Goal: Task Accomplishment & Management: Manage account settings

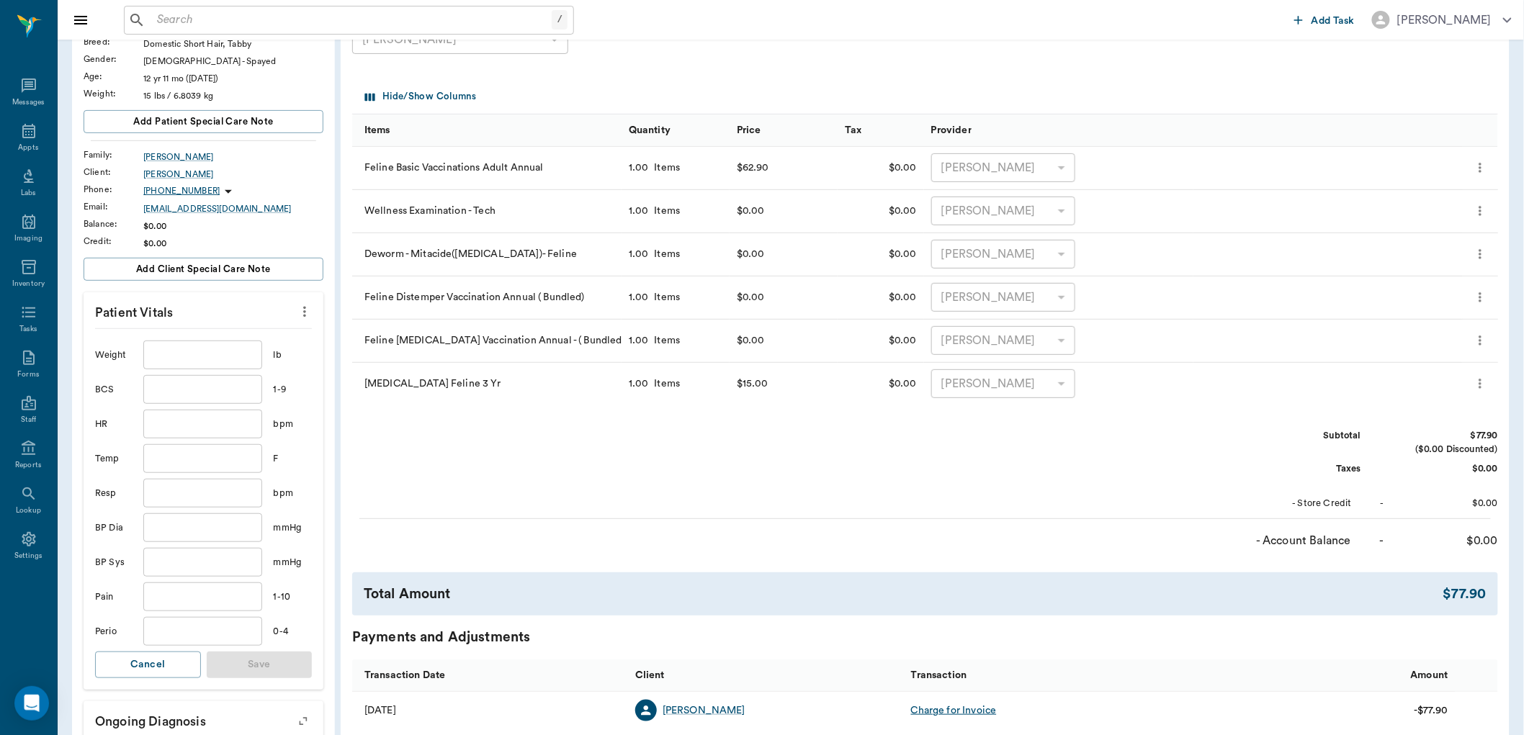
scroll to position [160, 0]
click at [14, 138] on div "Appts" at bounding box center [28, 139] width 57 height 45
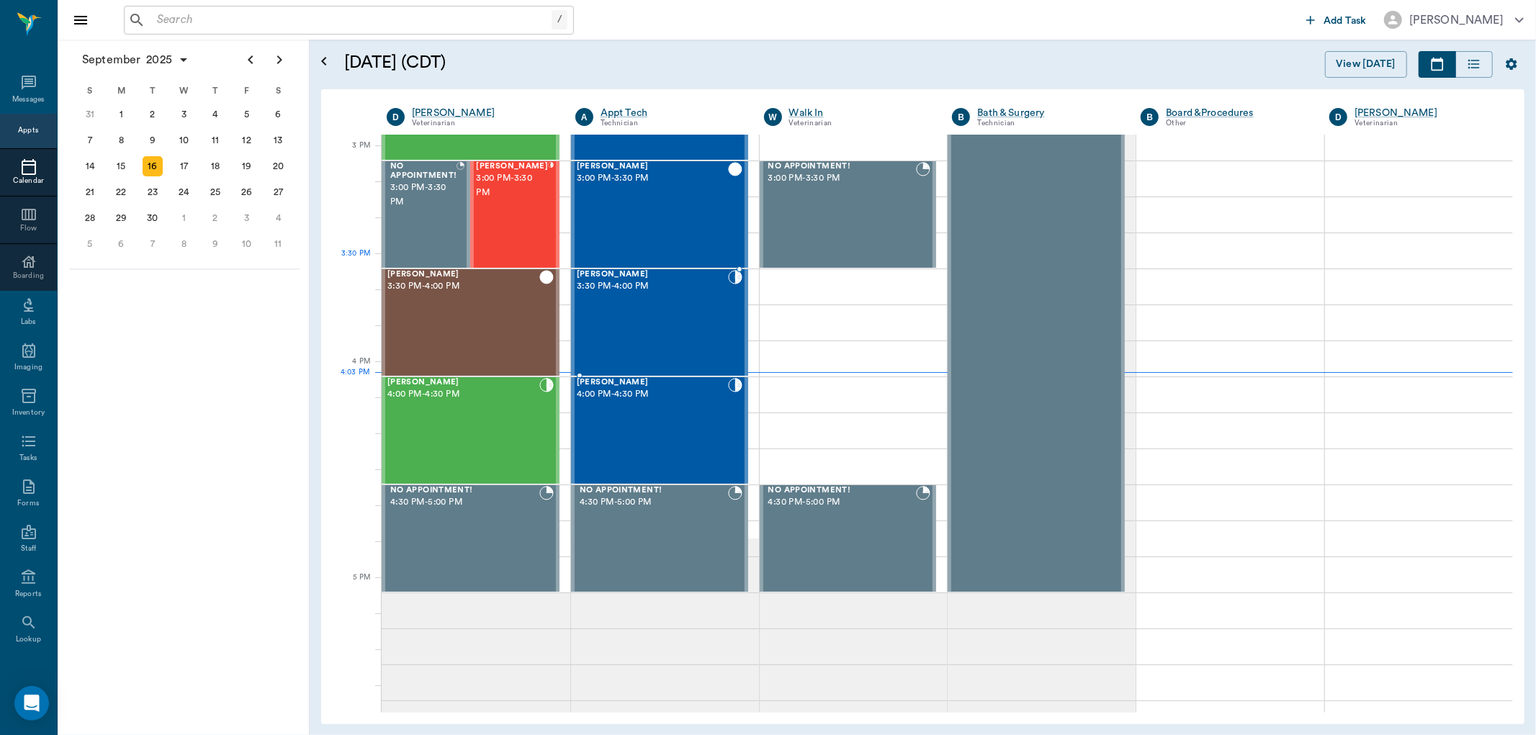
scroll to position [1491, 0]
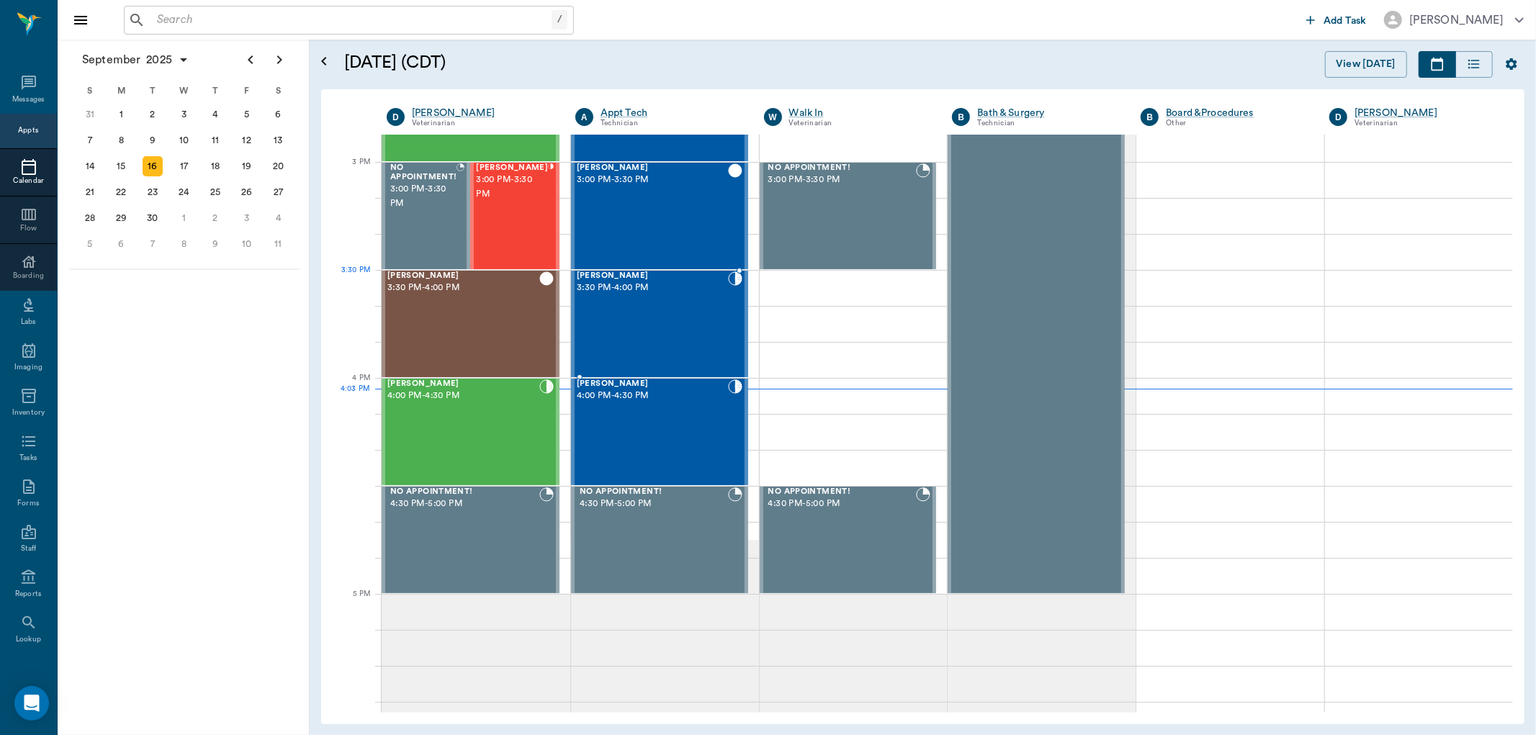
click at [645, 318] on div "Blitz Middleton 3:30 PM - 4:00 PM" at bounding box center [652, 324] width 151 height 105
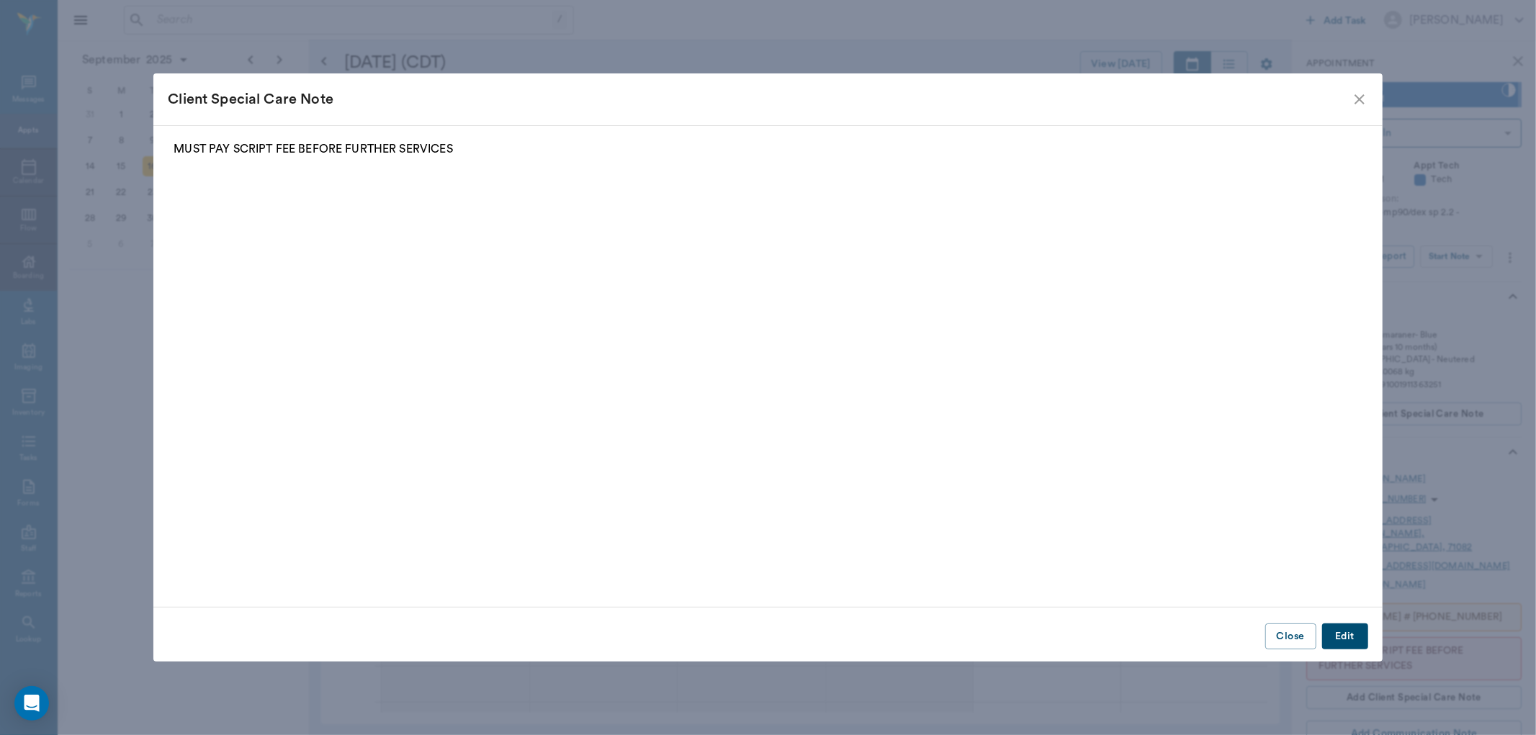
click at [1452, 238] on div "Client Special Care Note MUST PAY SCRIPT FEE BEFORE FURTHER SERVICES Close Edit" at bounding box center [768, 367] width 1536 height 735
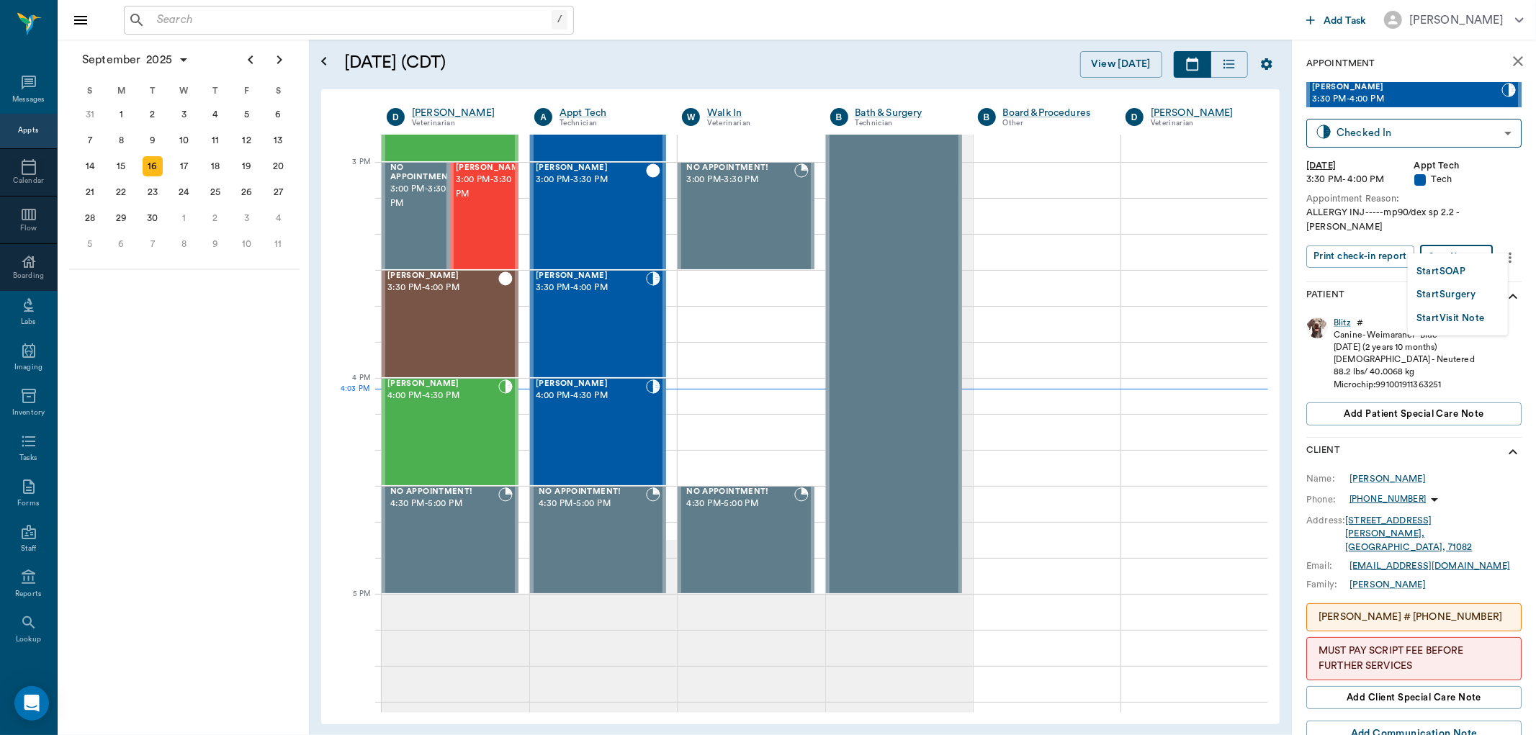
click at [1457, 241] on body "/ ​ Add Task [PERSON_NAME] Nectar Messages Appts Calendar Flow Boarding Labs Im…" at bounding box center [768, 367] width 1536 height 735
click at [1448, 266] on button "Start SOAP" at bounding box center [1441, 272] width 49 height 17
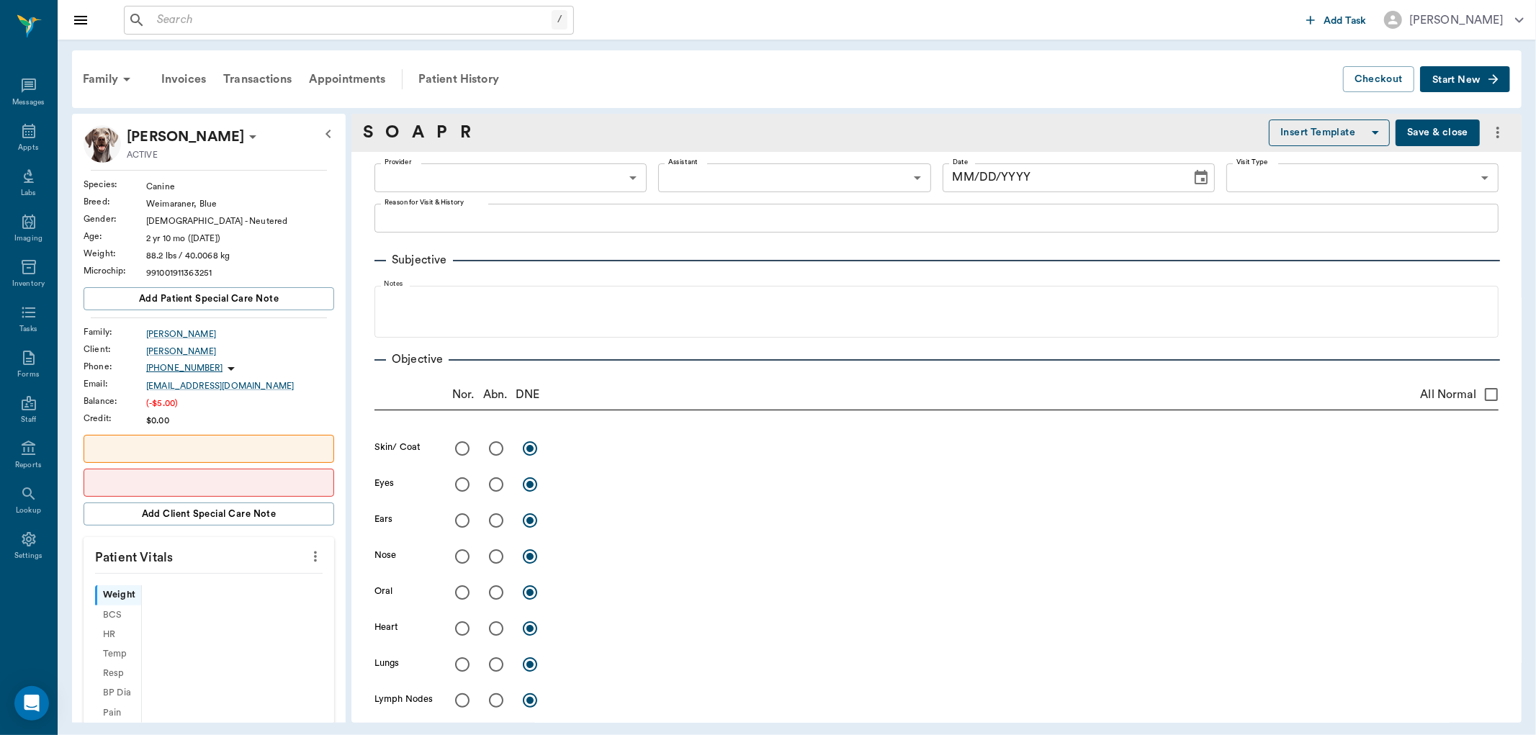
type input "63ec2f075fda476ae8351a4c"
type input "65d2be4f46e3a538d89b8c1a"
type textarea "ALLERGY INJ-----mp90/dex sp 2.2 -[PERSON_NAME]"
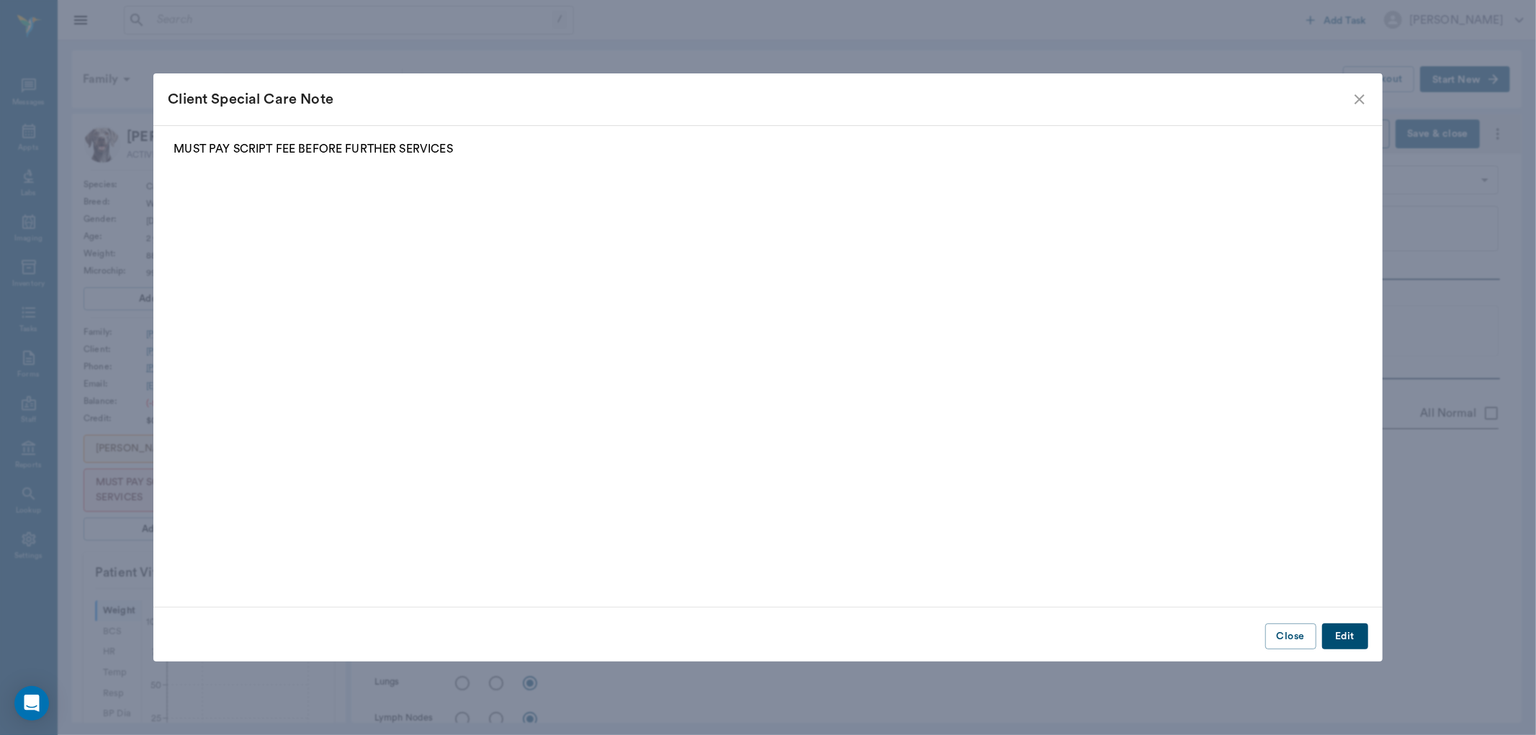
type input "[DATE]"
click at [1359, 102] on icon "close" at bounding box center [1359, 99] width 17 height 17
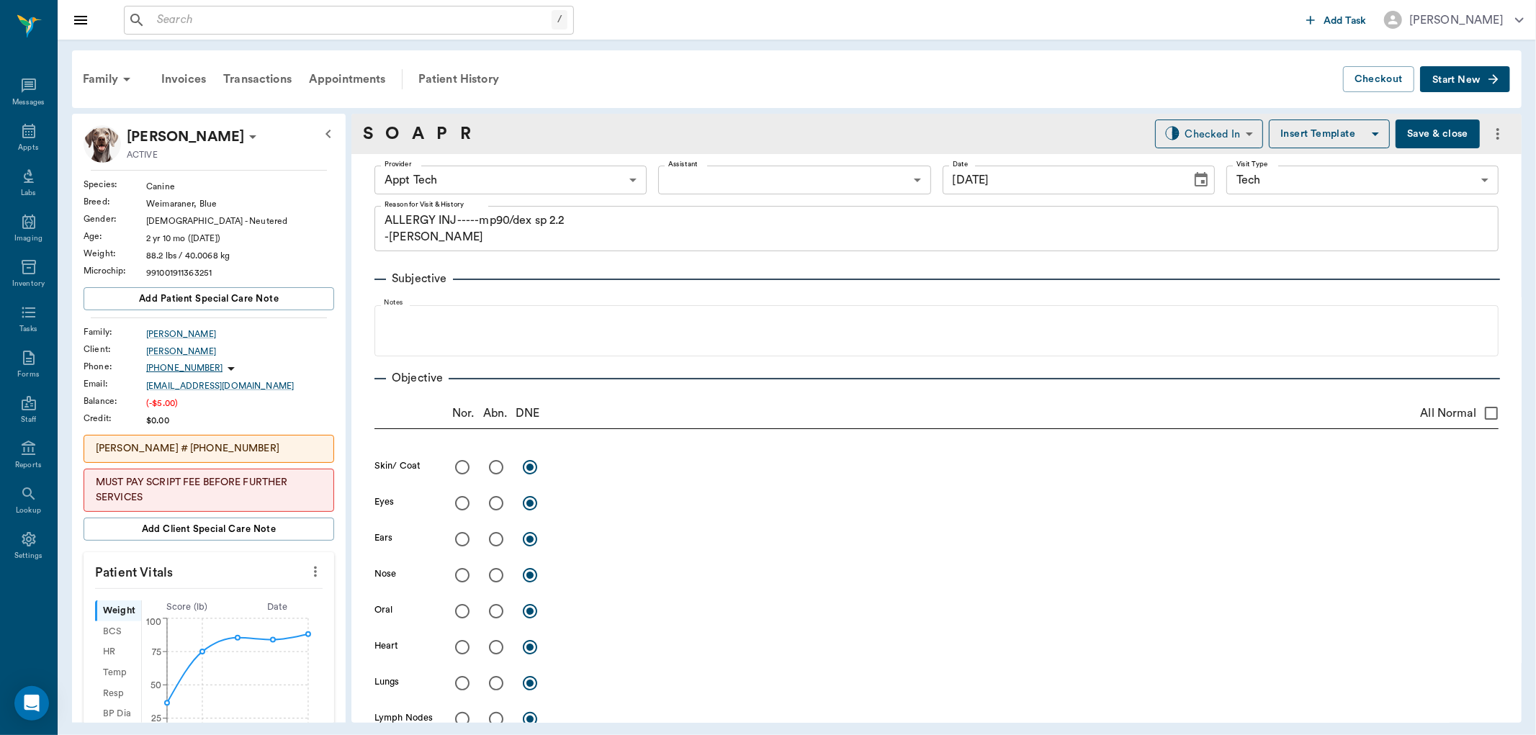
drag, startPoint x: 298, startPoint y: 565, endPoint x: 299, endPoint y: 573, distance: 7.2
click at [308, 566] on icon "more" at bounding box center [316, 571] width 16 height 17
click at [290, 591] on span "Enter Vitals" at bounding box center [242, 597] width 121 height 15
click at [231, 612] on input "text" at bounding box center [207, 615] width 125 height 29
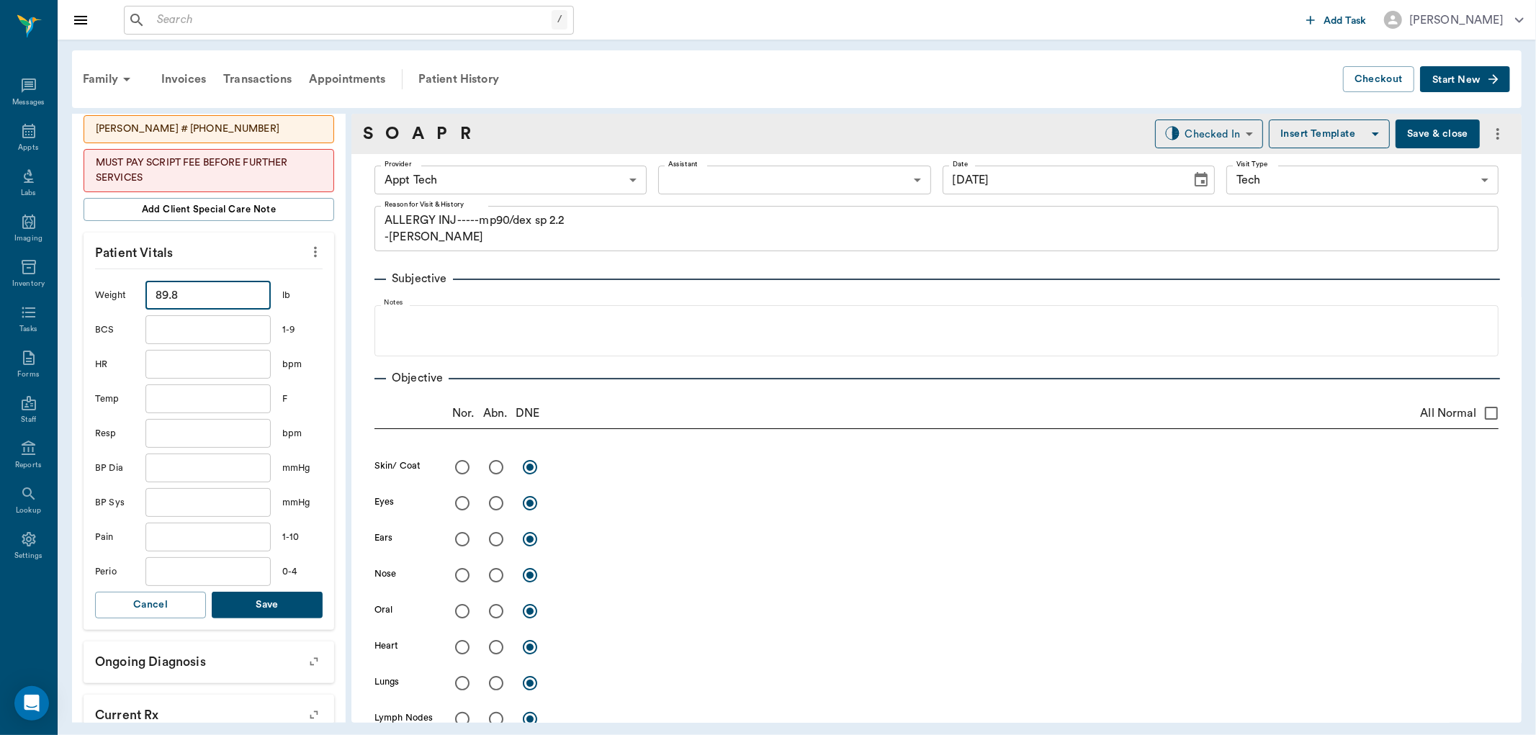
type input "89.8"
click at [251, 607] on button "Save" at bounding box center [267, 605] width 111 height 27
click at [522, 181] on body "/ ​ Add Task [PERSON_NAME] Nectar Messages Appts Labs Imaging Inventory Tasks F…" at bounding box center [768, 367] width 1536 height 735
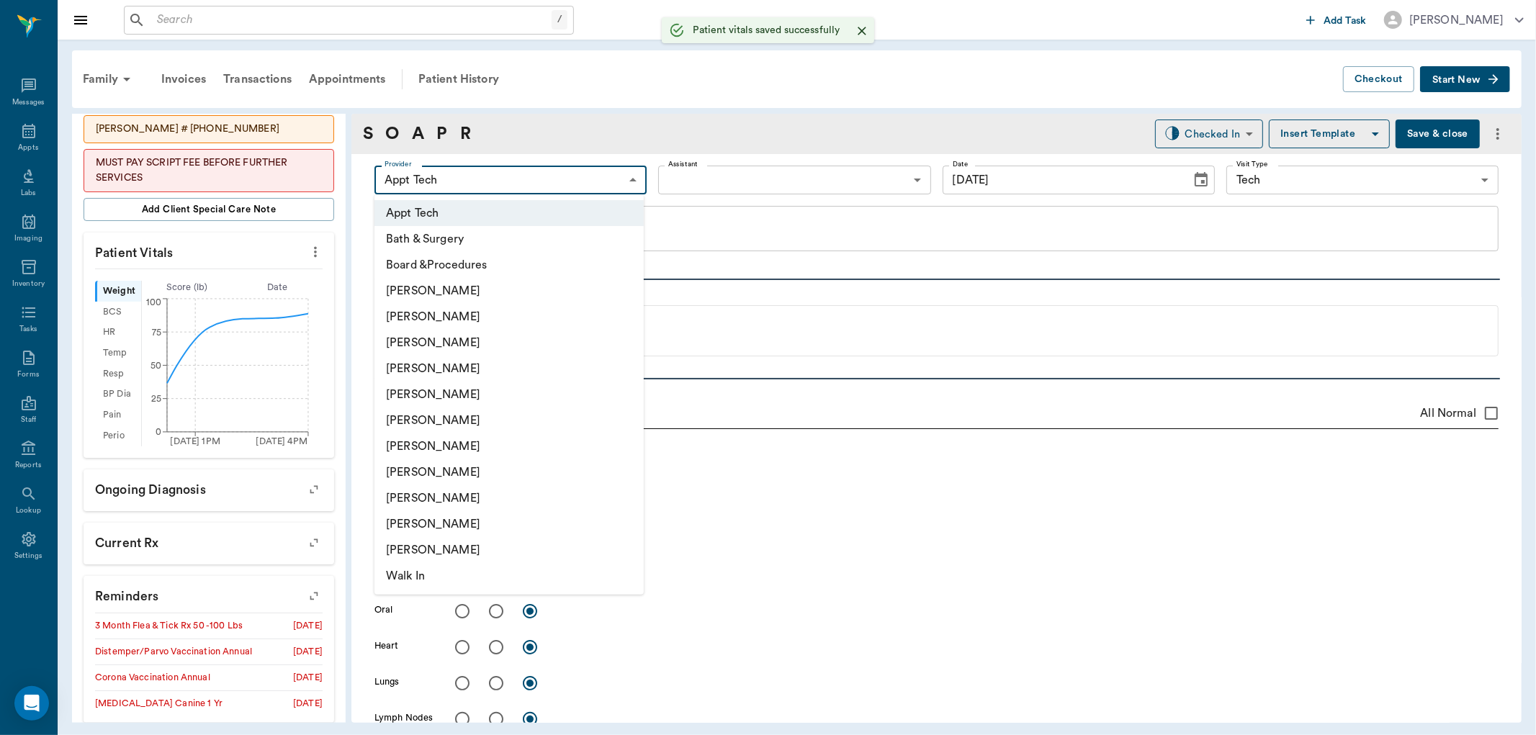
click at [488, 436] on li "[PERSON_NAME]" at bounding box center [509, 447] width 269 height 26
type input "682b670d8bdc6f7f8feef3db"
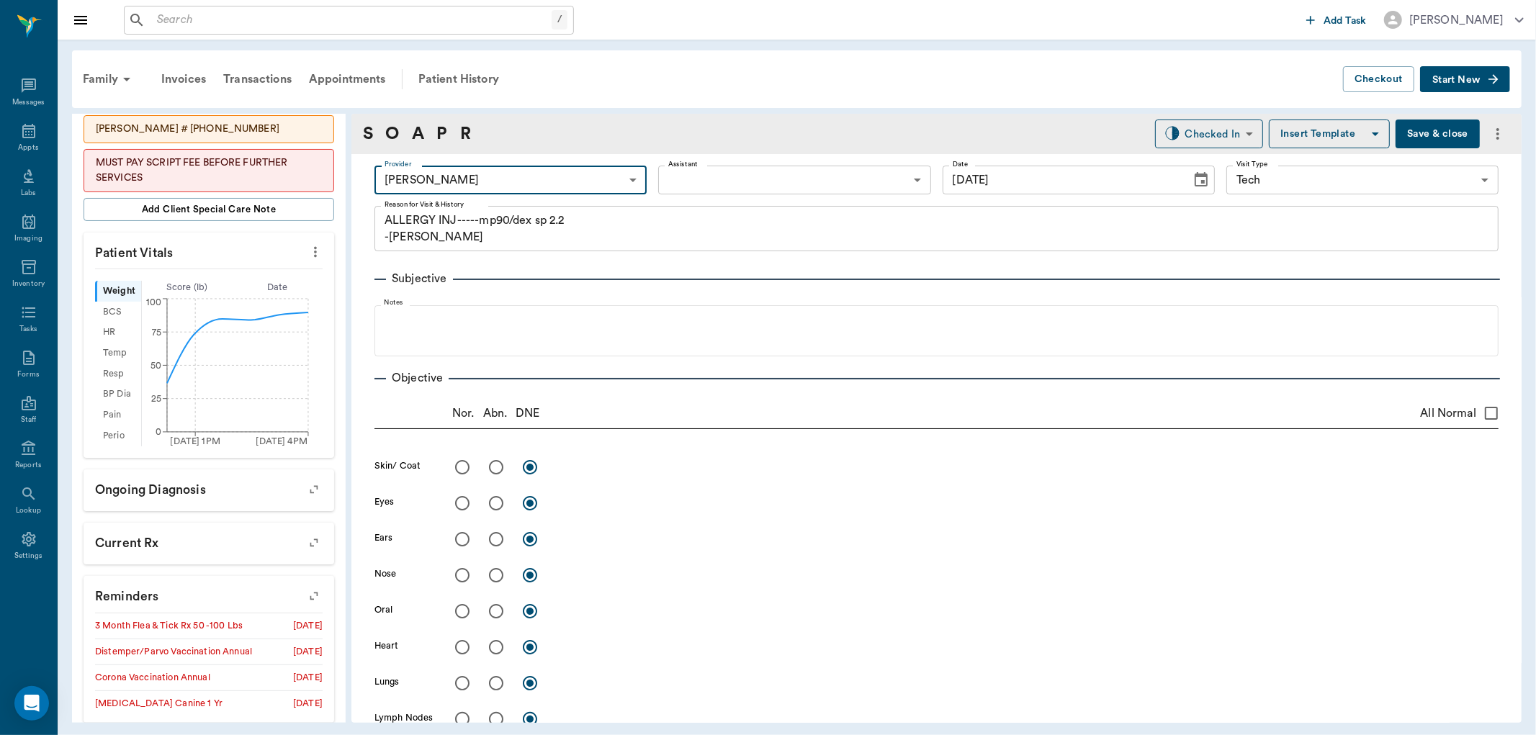
click at [723, 171] on body "/ ​ Add Task [PERSON_NAME] Nectar Messages Appts Labs Imaging Inventory Tasks F…" at bounding box center [768, 367] width 1536 height 735
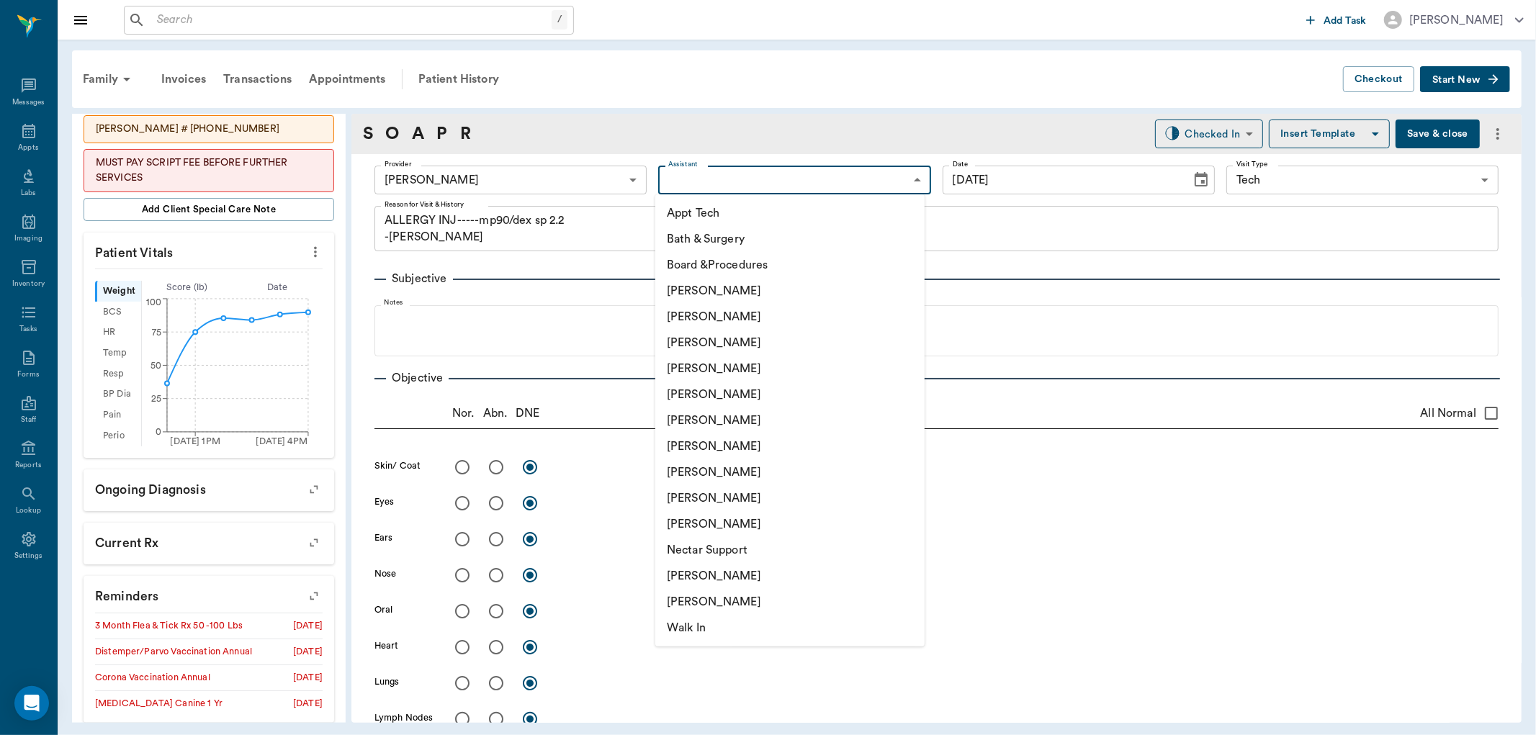
click at [709, 210] on li "Appt Tech" at bounding box center [789, 213] width 269 height 26
type input "63ec2f075fda476ae8351a4c"
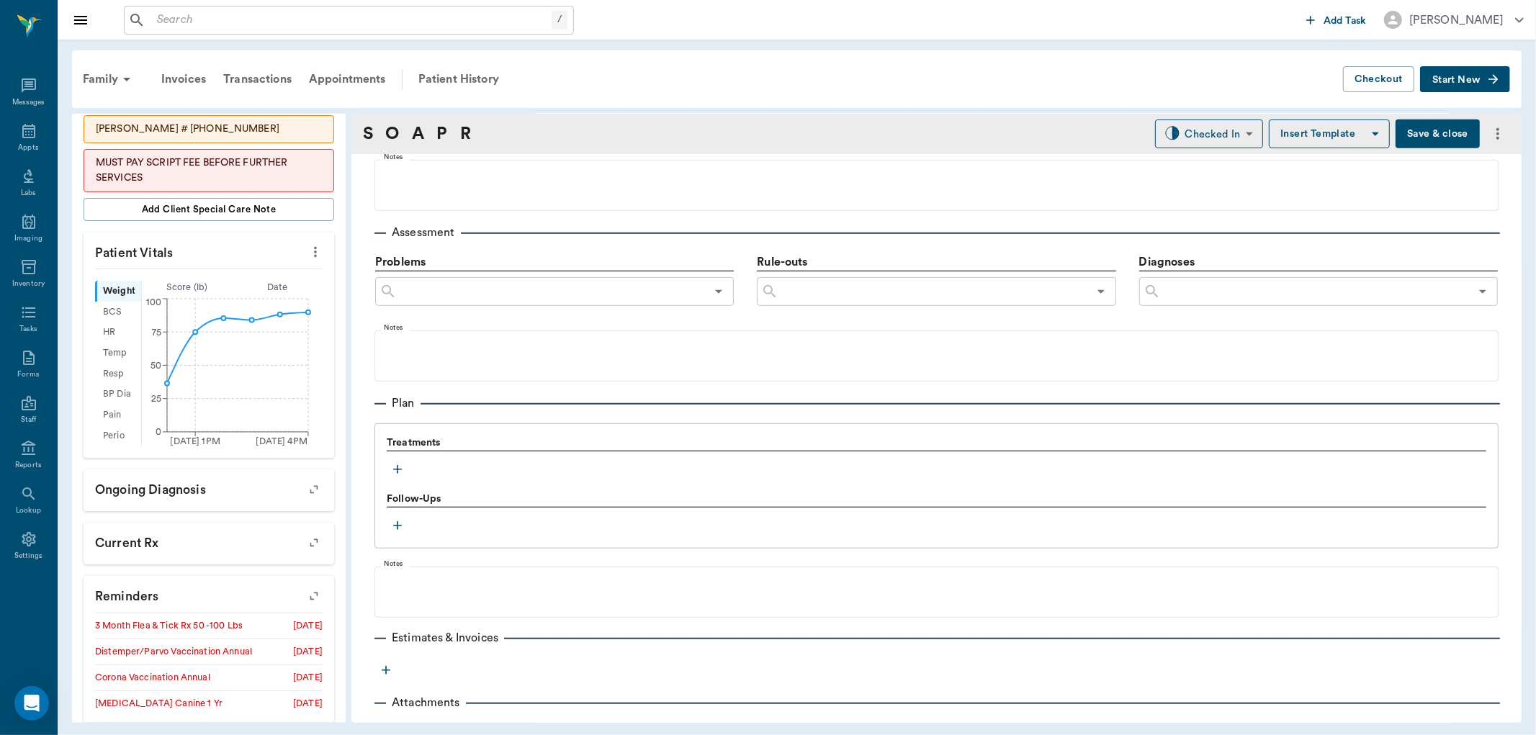
scroll to position [796, 0]
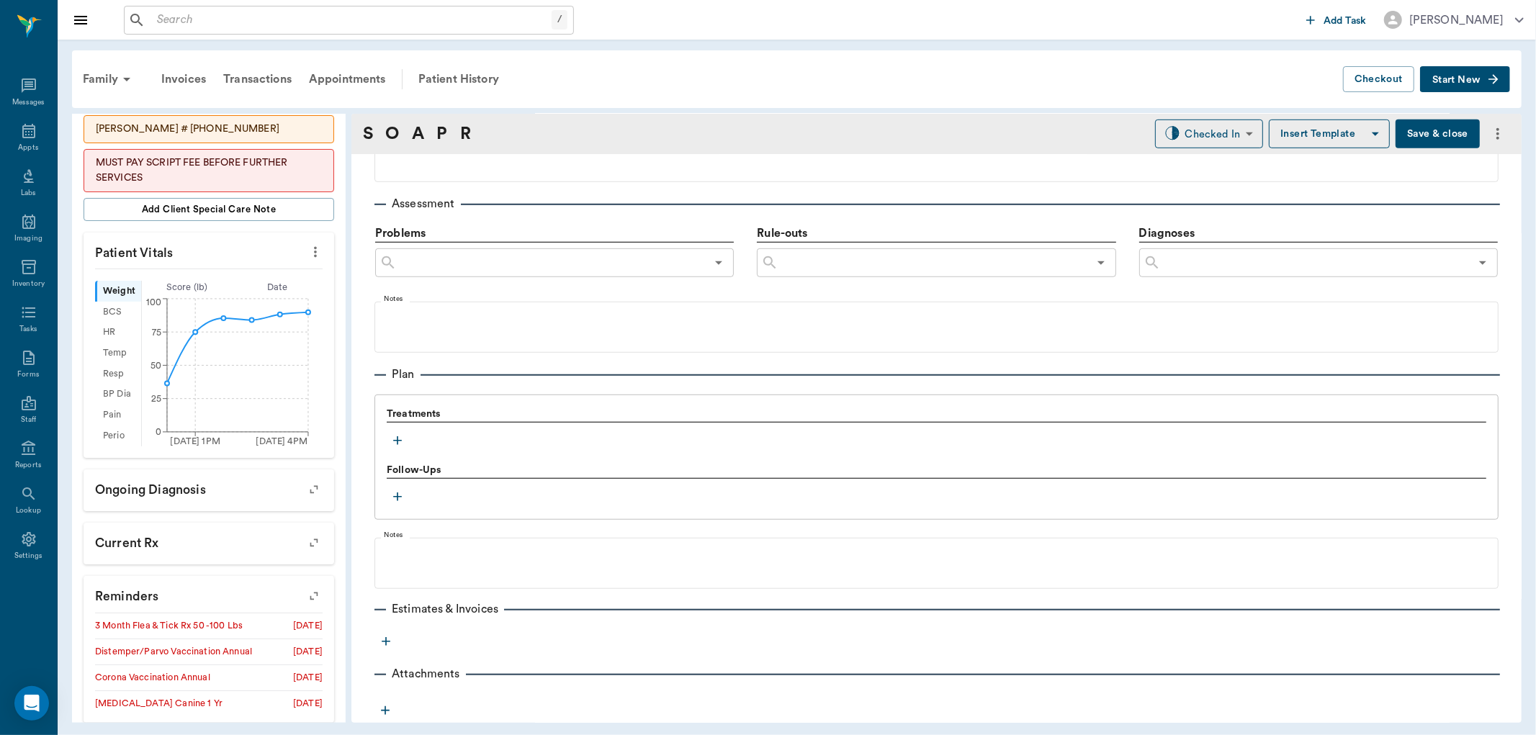
click at [401, 441] on icon "button" at bounding box center [397, 440] width 9 height 9
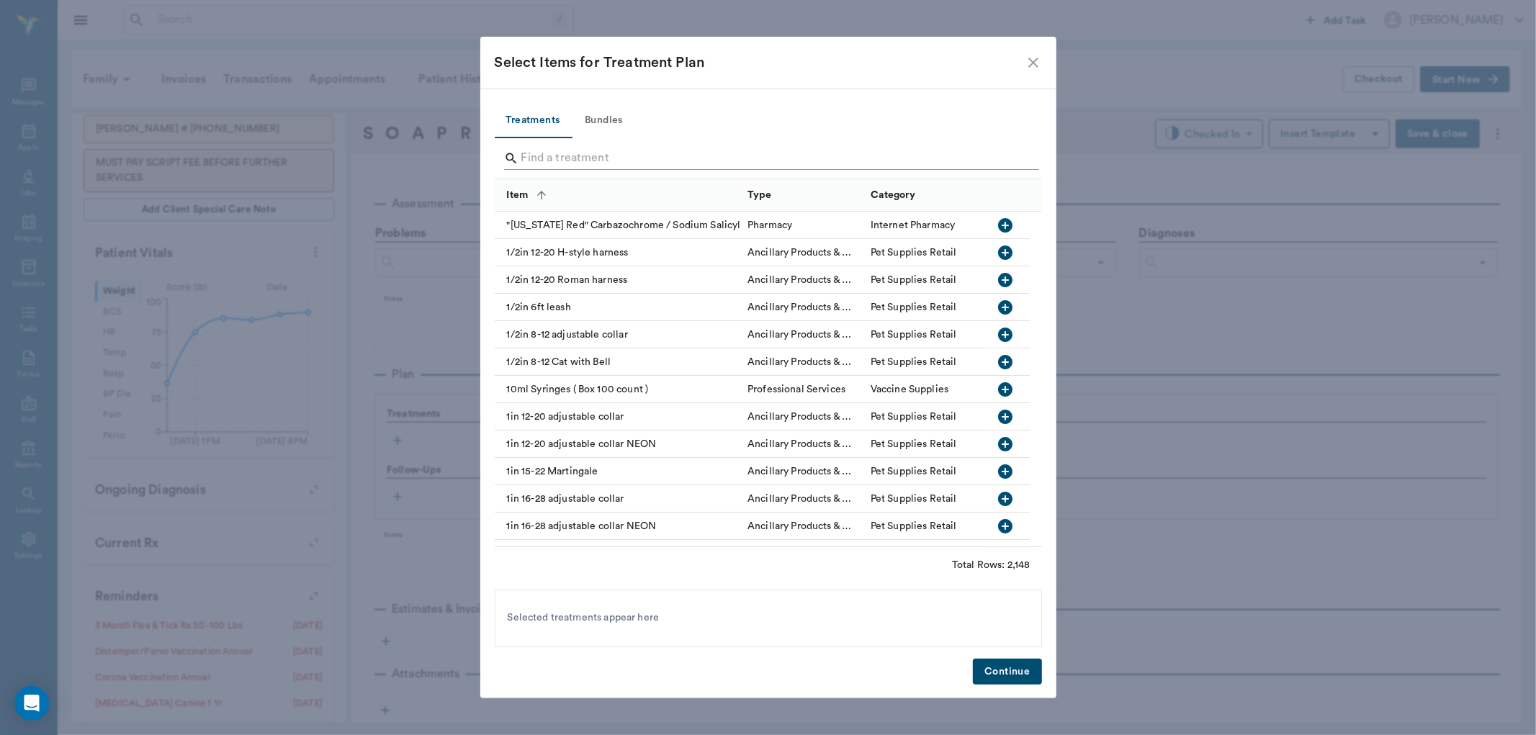
click at [527, 158] on input "Search" at bounding box center [769, 158] width 496 height 23
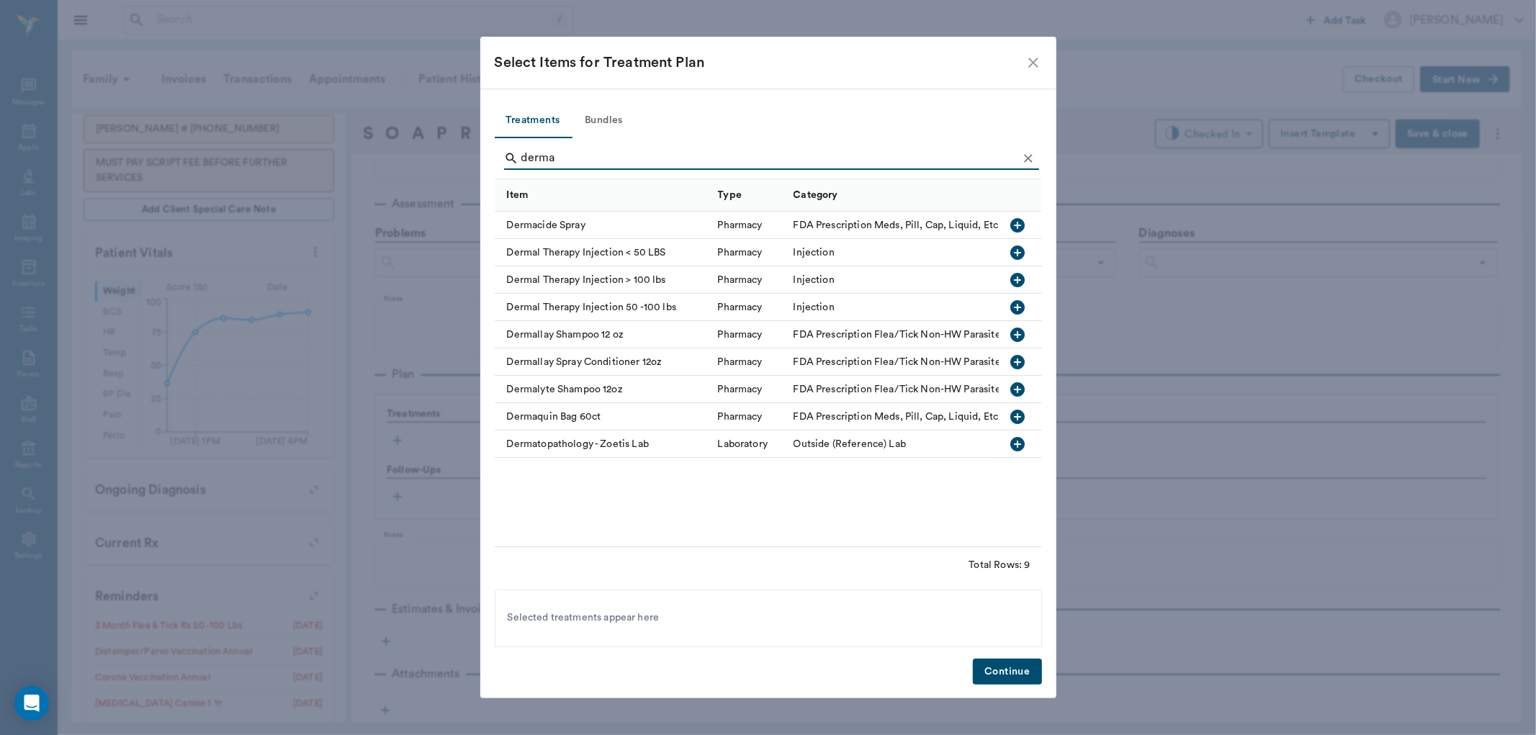
type input "derma"
click at [1012, 306] on icon "button" at bounding box center [1017, 307] width 14 height 14
click at [985, 677] on button "Continue" at bounding box center [1007, 672] width 68 height 27
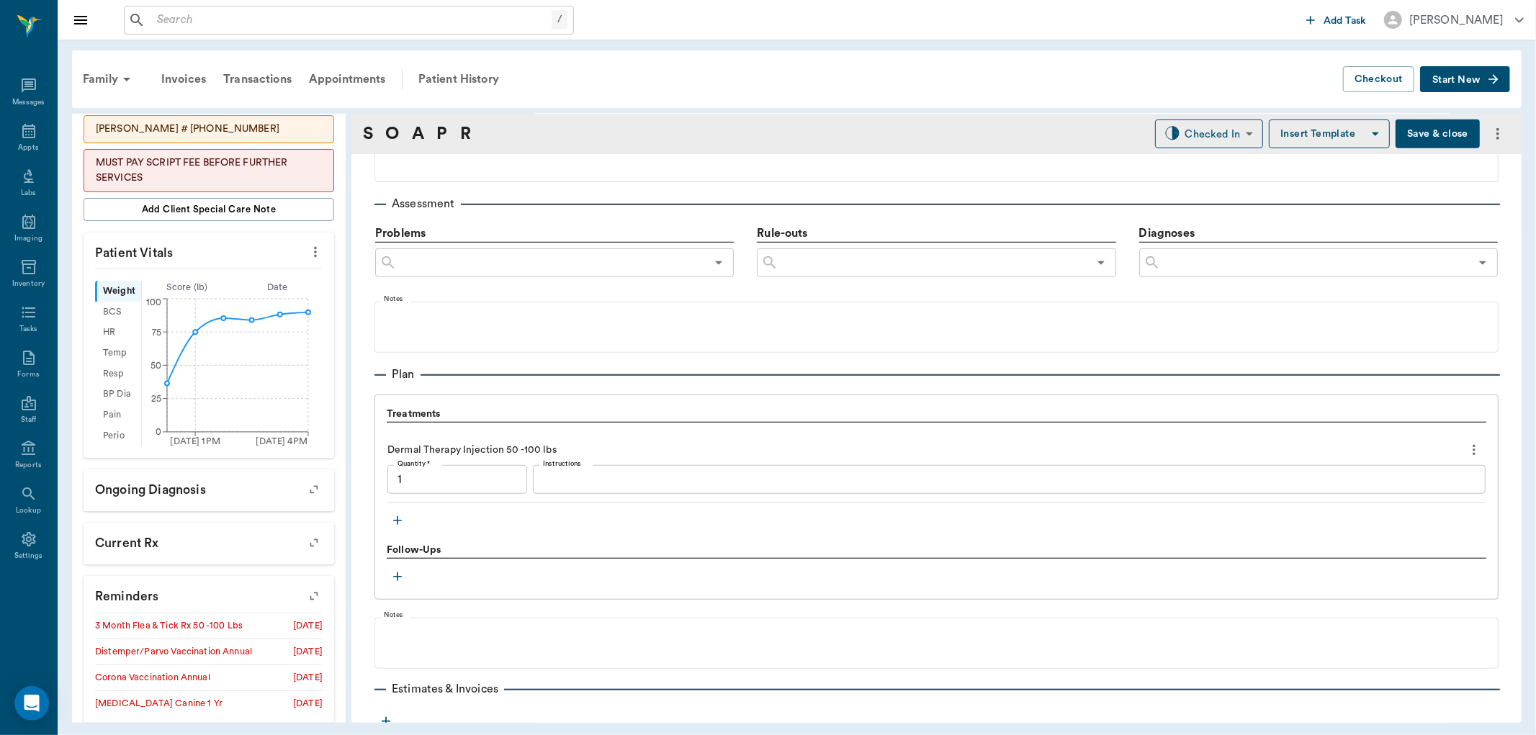
click at [624, 472] on textarea "Instructions" at bounding box center [1009, 480] width 933 height 17
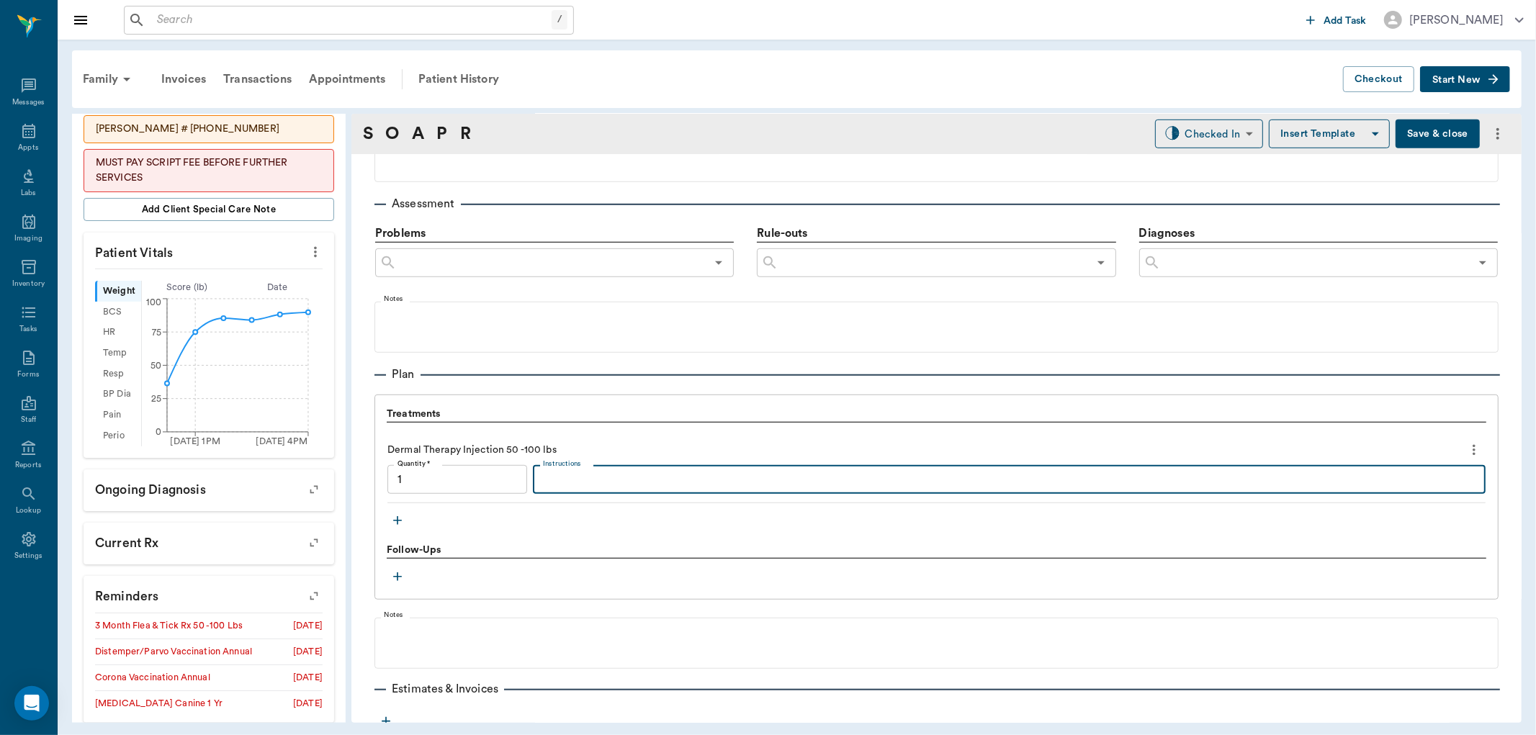
type input "1.00"
type textarea "MP 90/ Dex sp2.2"
click at [1198, 131] on body "/ ​ Add Task [PERSON_NAME] Nectar Messages Appts Labs Imaging Inventory Tasks F…" at bounding box center [768, 367] width 1536 height 735
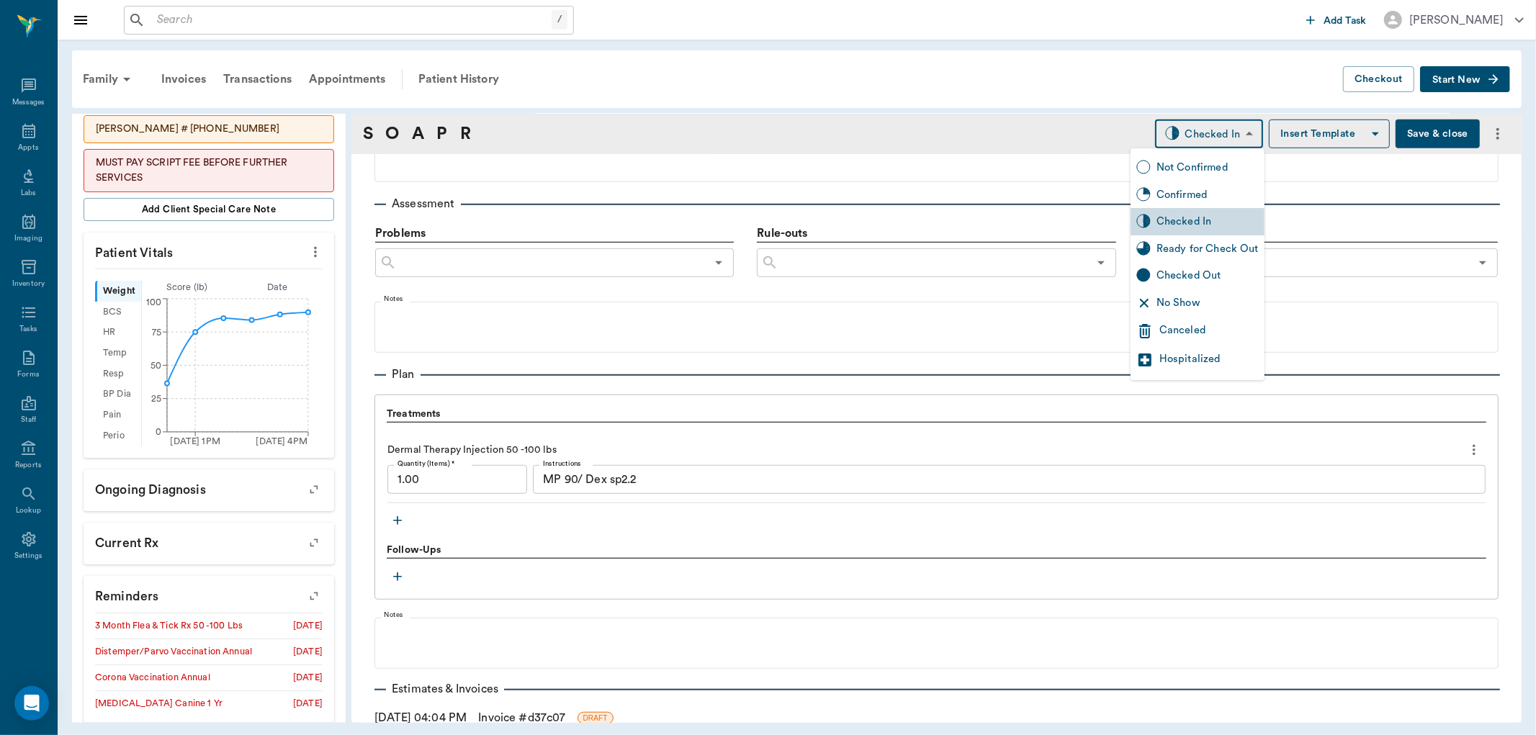
click at [1191, 243] on div "Ready for Check Out" at bounding box center [1208, 249] width 102 height 16
type input "READY_TO_CHECKOUT"
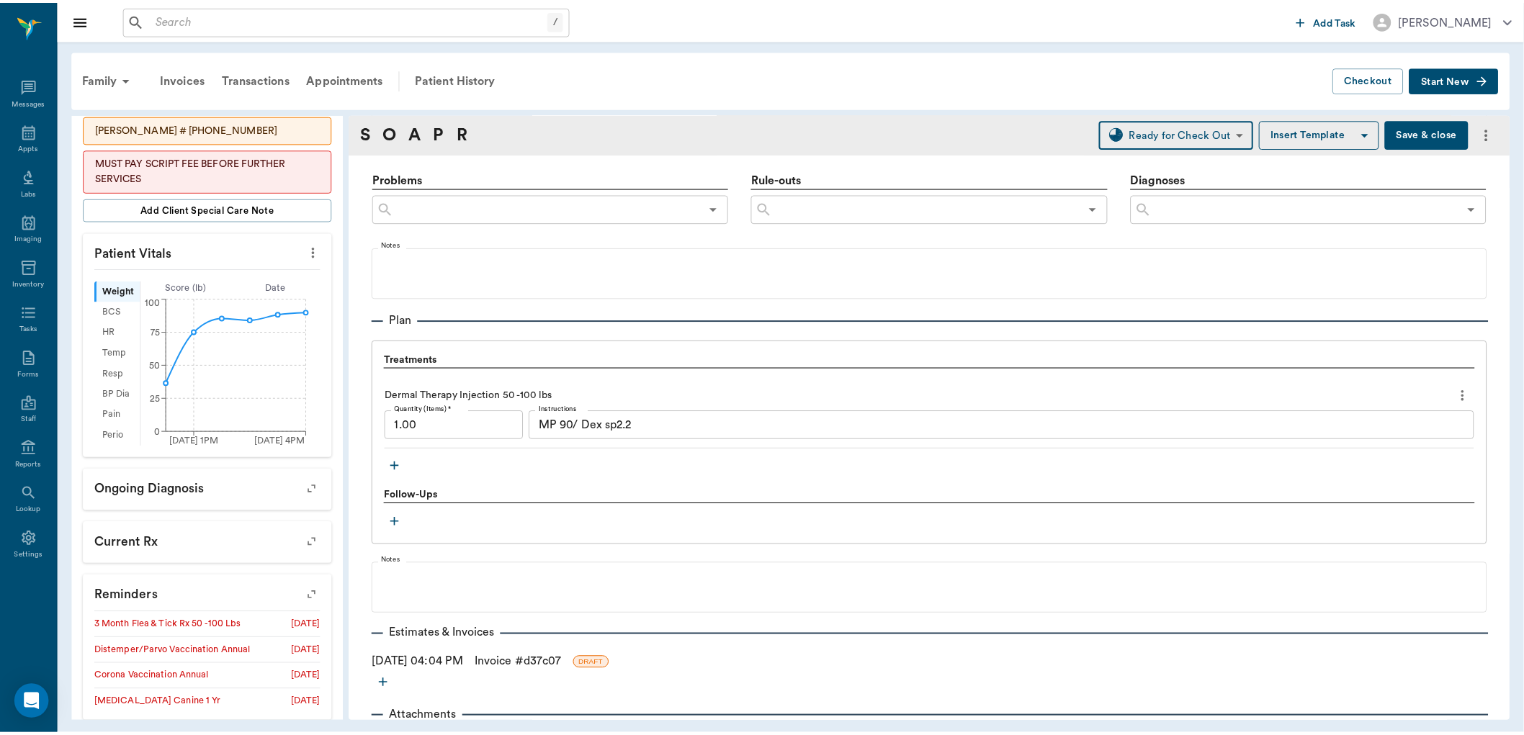
scroll to position [893, 0]
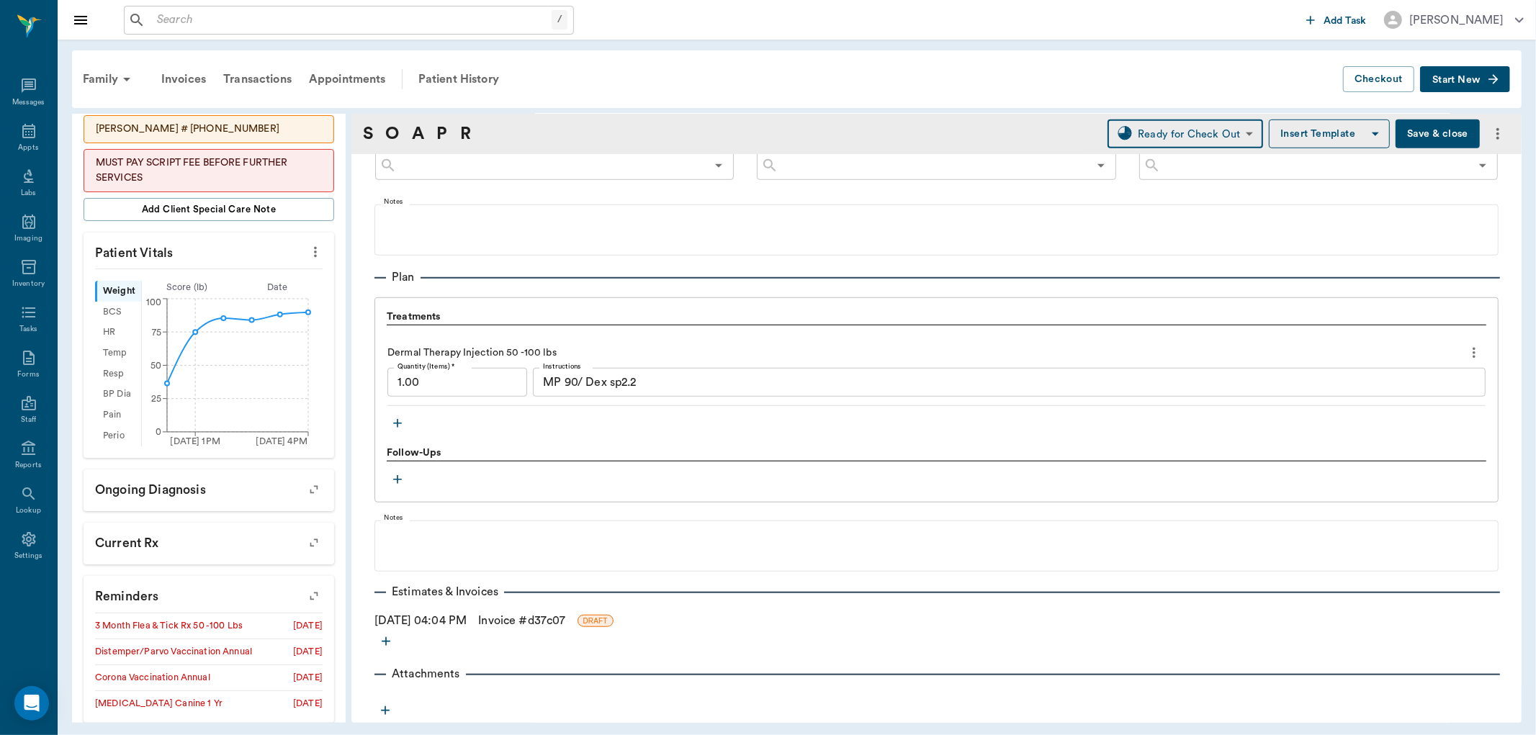
click at [514, 622] on link "Invoice # d37c07" at bounding box center [521, 620] width 87 height 17
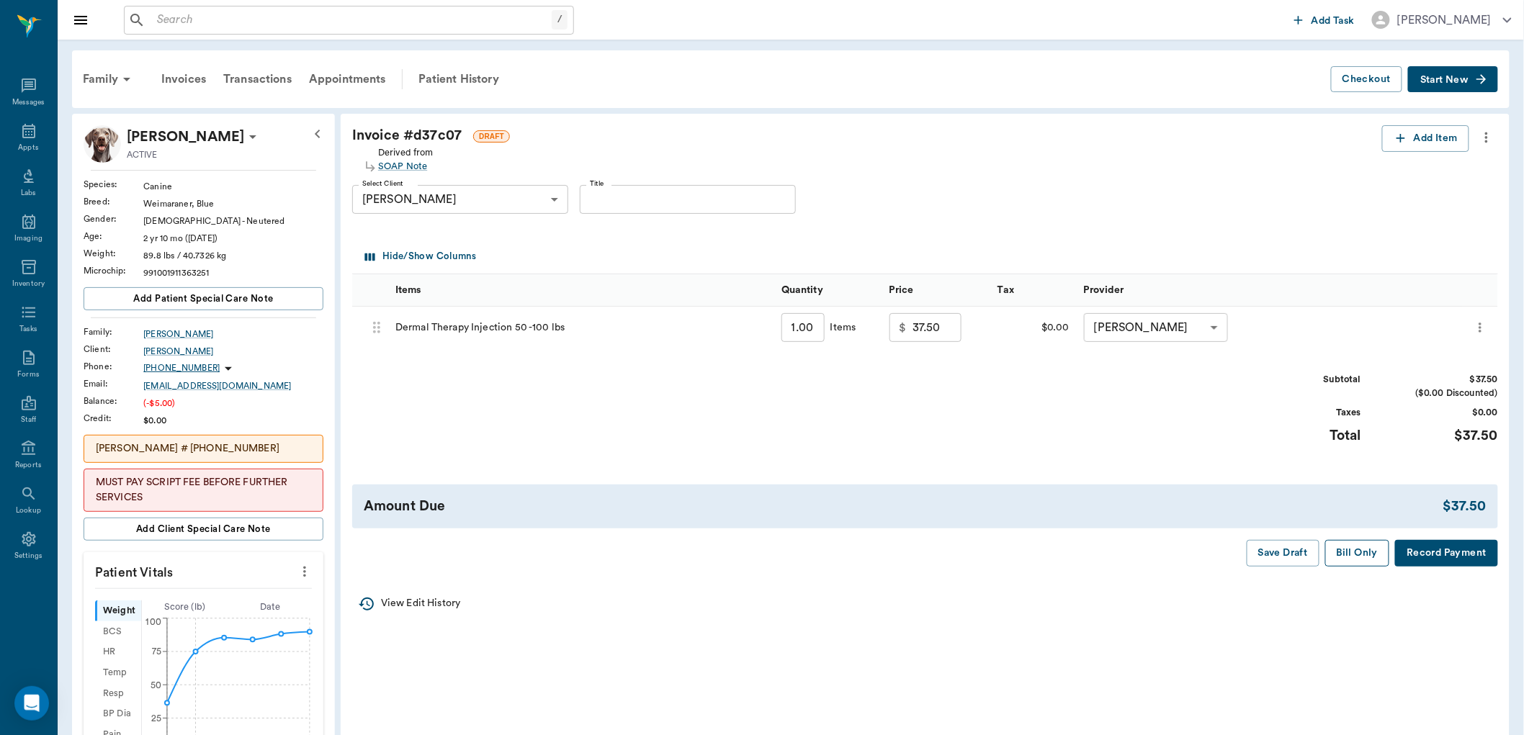
click at [1344, 555] on button "Bill Only" at bounding box center [1357, 553] width 65 height 27
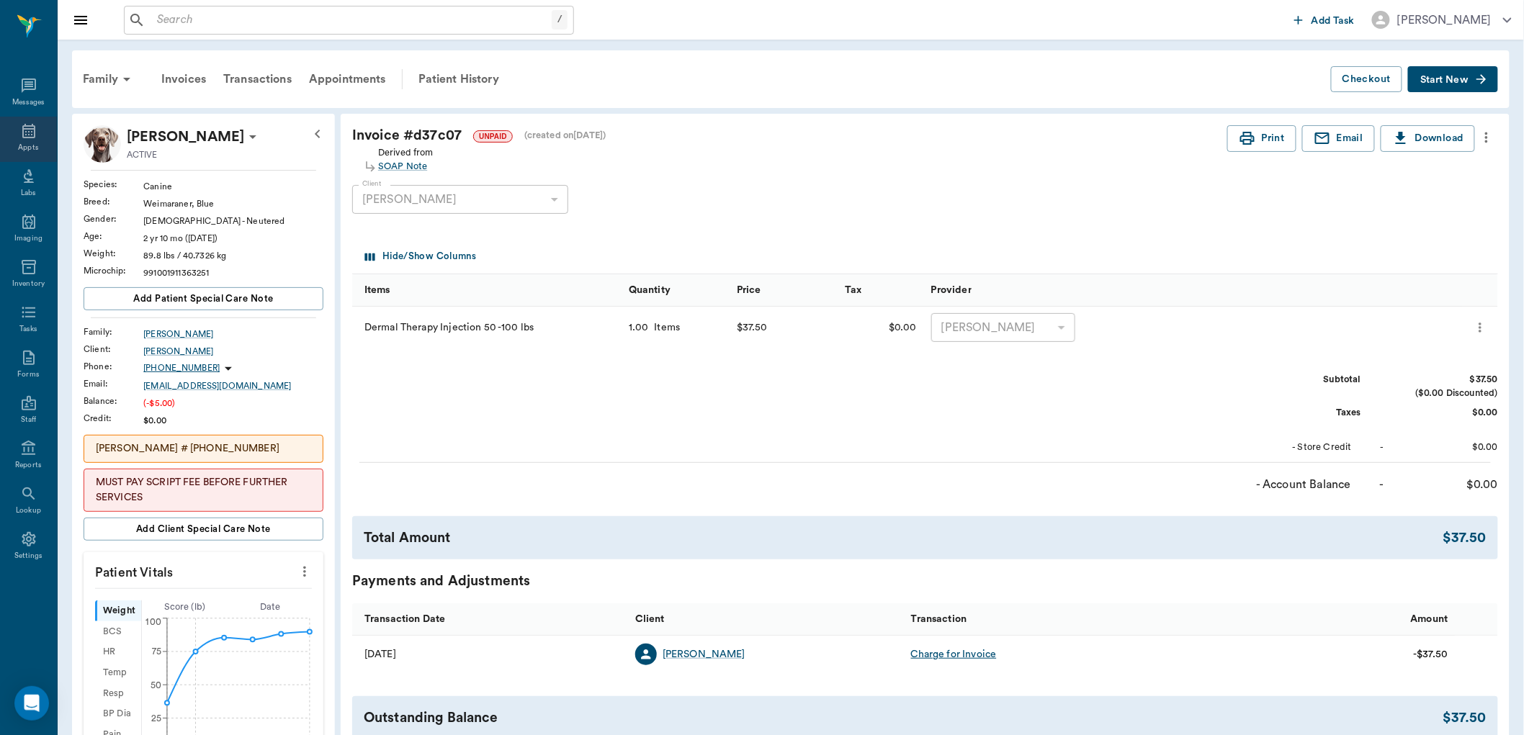
click at [25, 127] on icon at bounding box center [28, 130] width 17 height 17
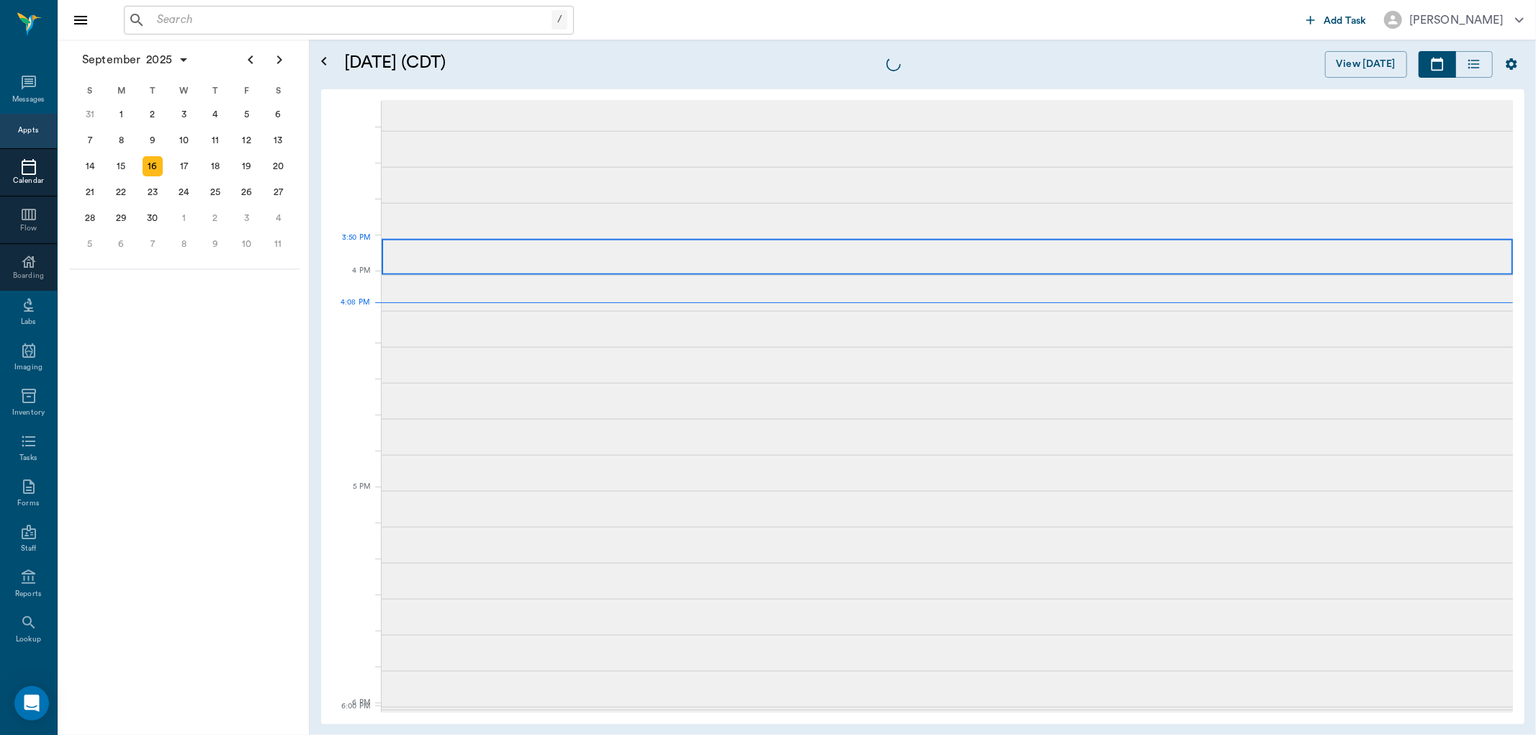
scroll to position [1732, 0]
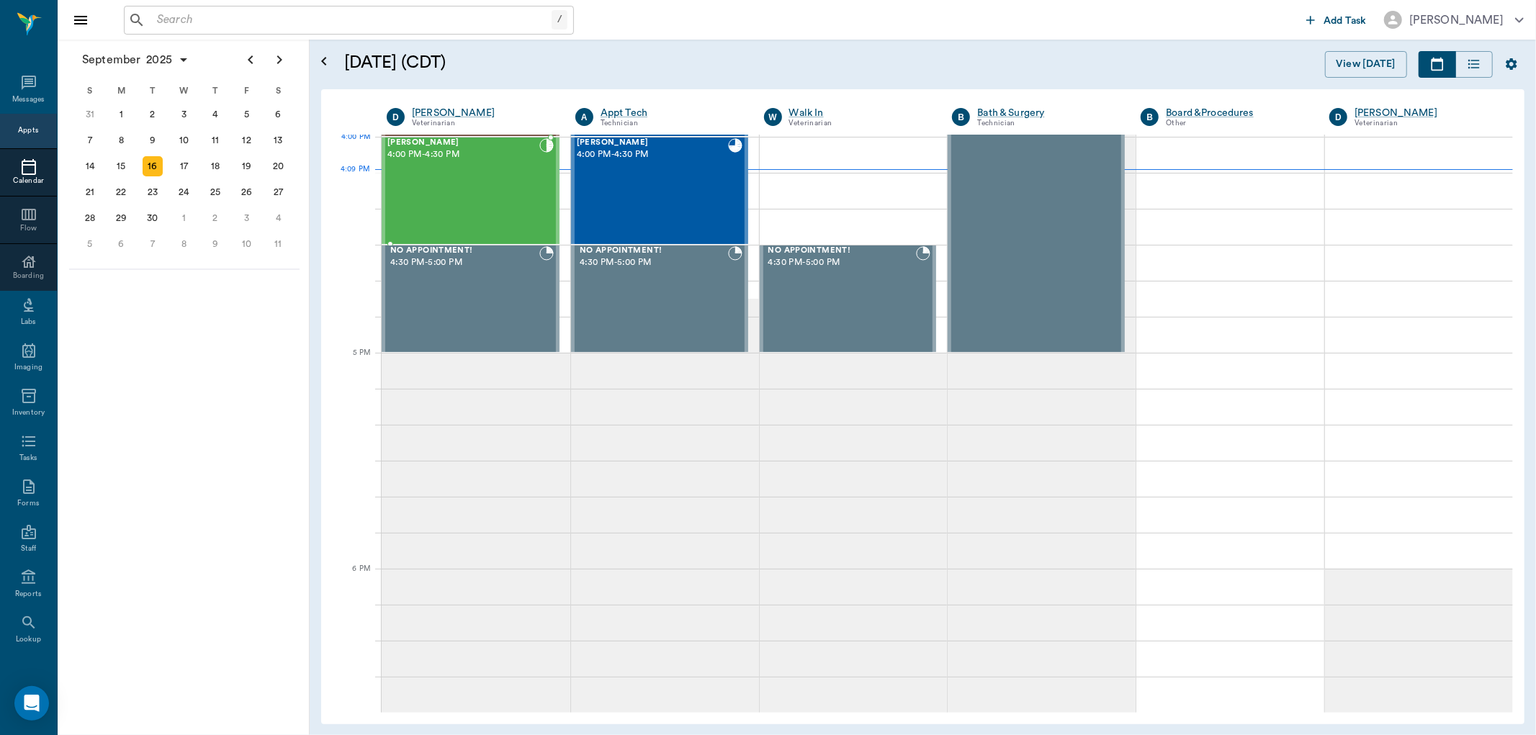
click at [487, 170] on div "[PERSON_NAME] 4:00 PM - 4:30 PM" at bounding box center [463, 190] width 152 height 105
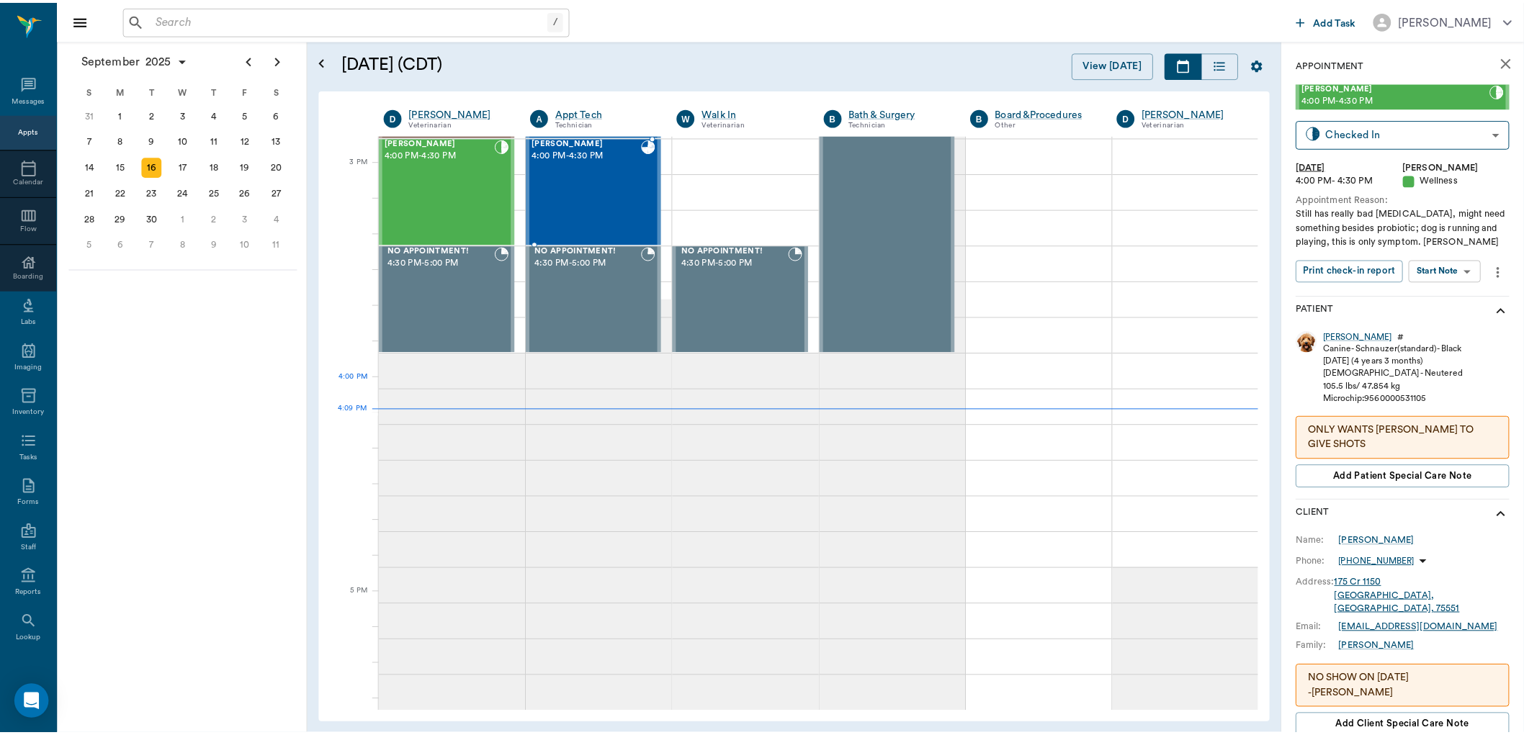
scroll to position [1492, 0]
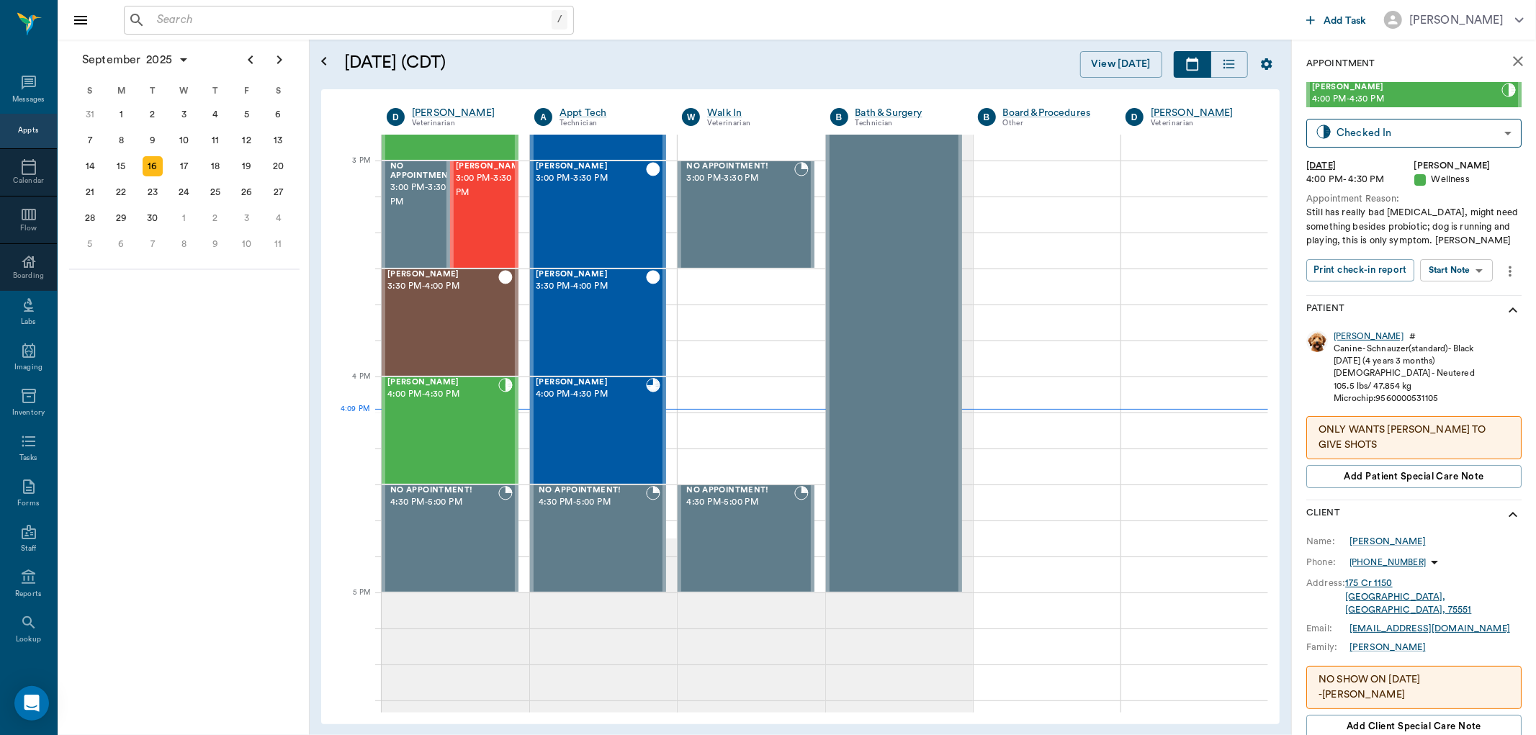
click at [1350, 336] on div "[PERSON_NAME]" at bounding box center [1369, 337] width 70 height 12
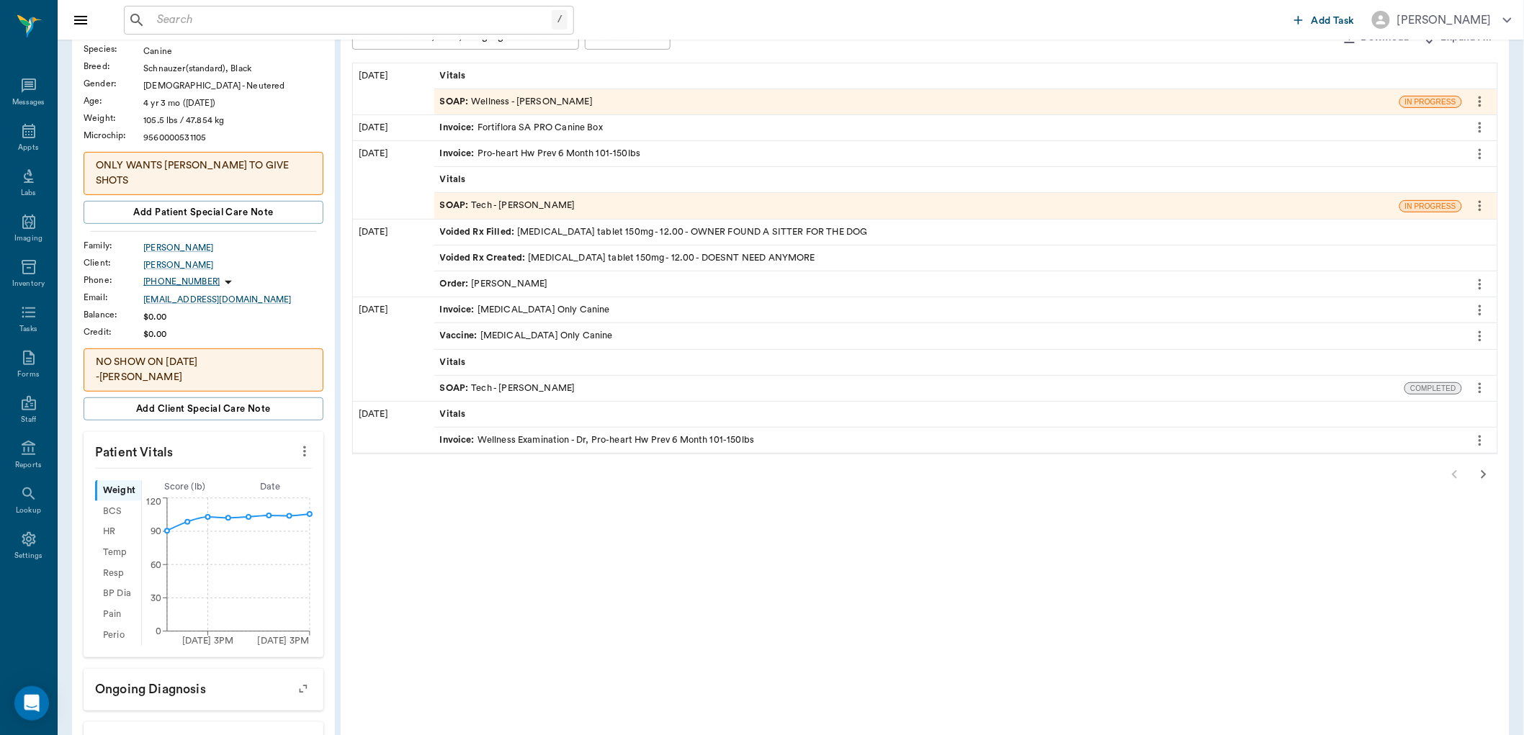
scroll to position [240, 0]
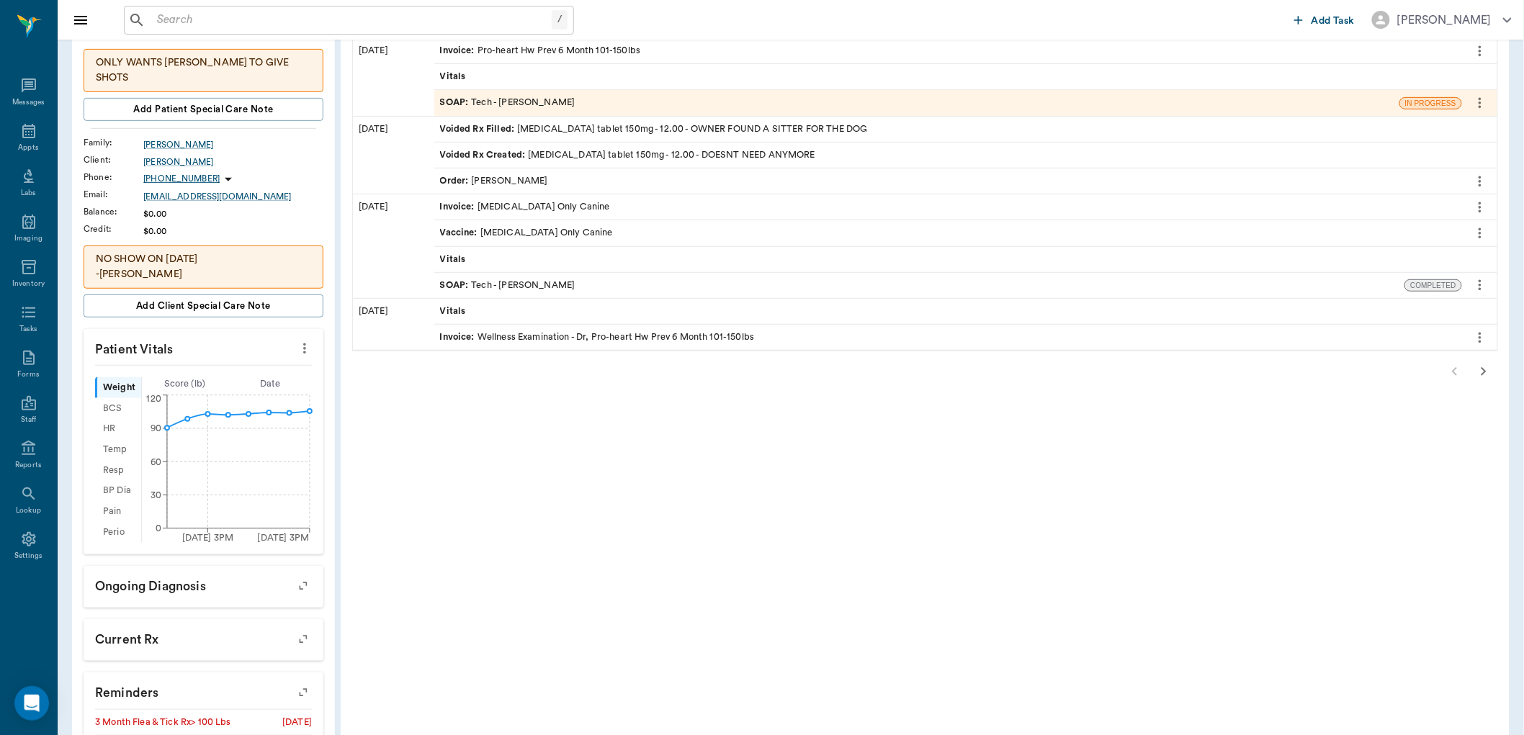
click at [1484, 375] on icon "button" at bounding box center [1484, 371] width 5 height 9
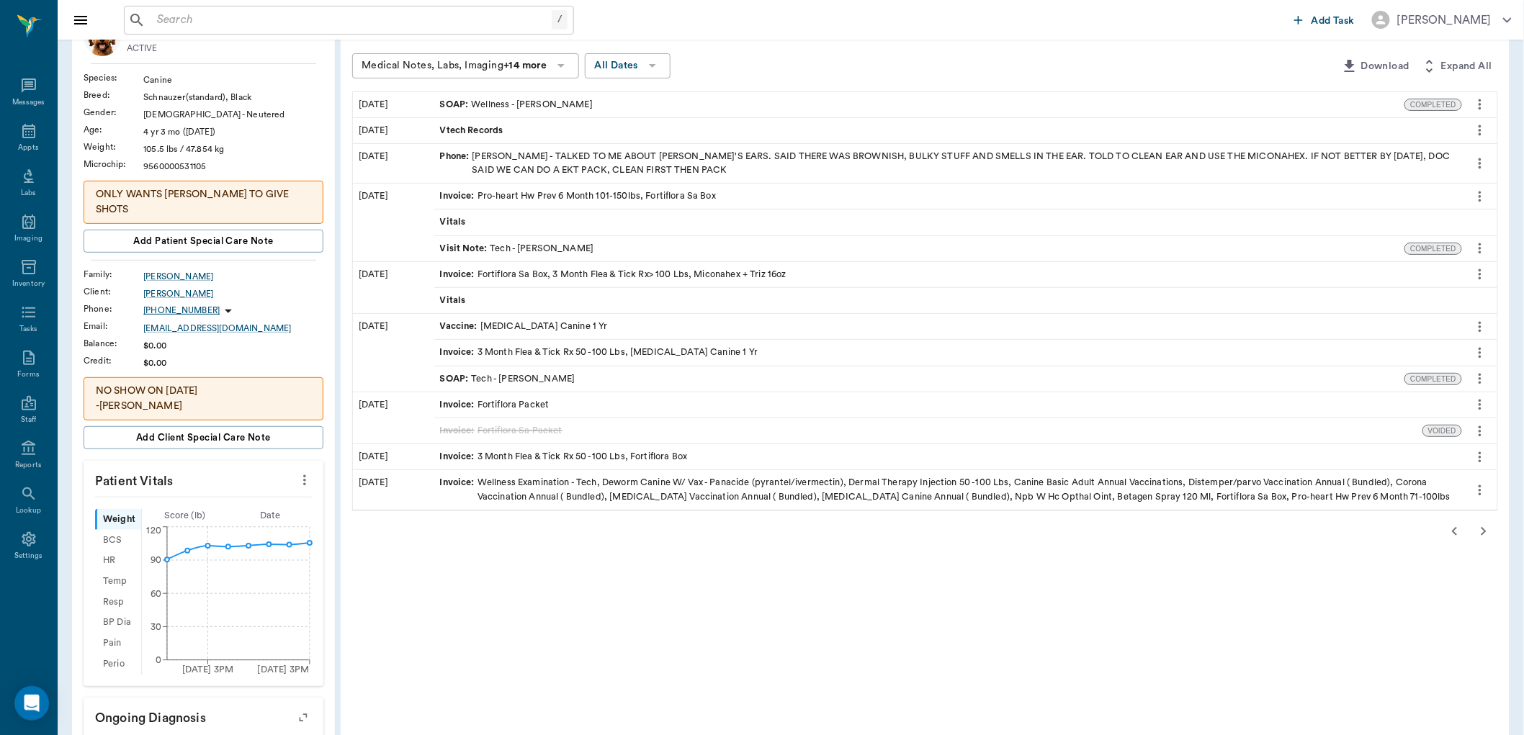
scroll to position [80, 0]
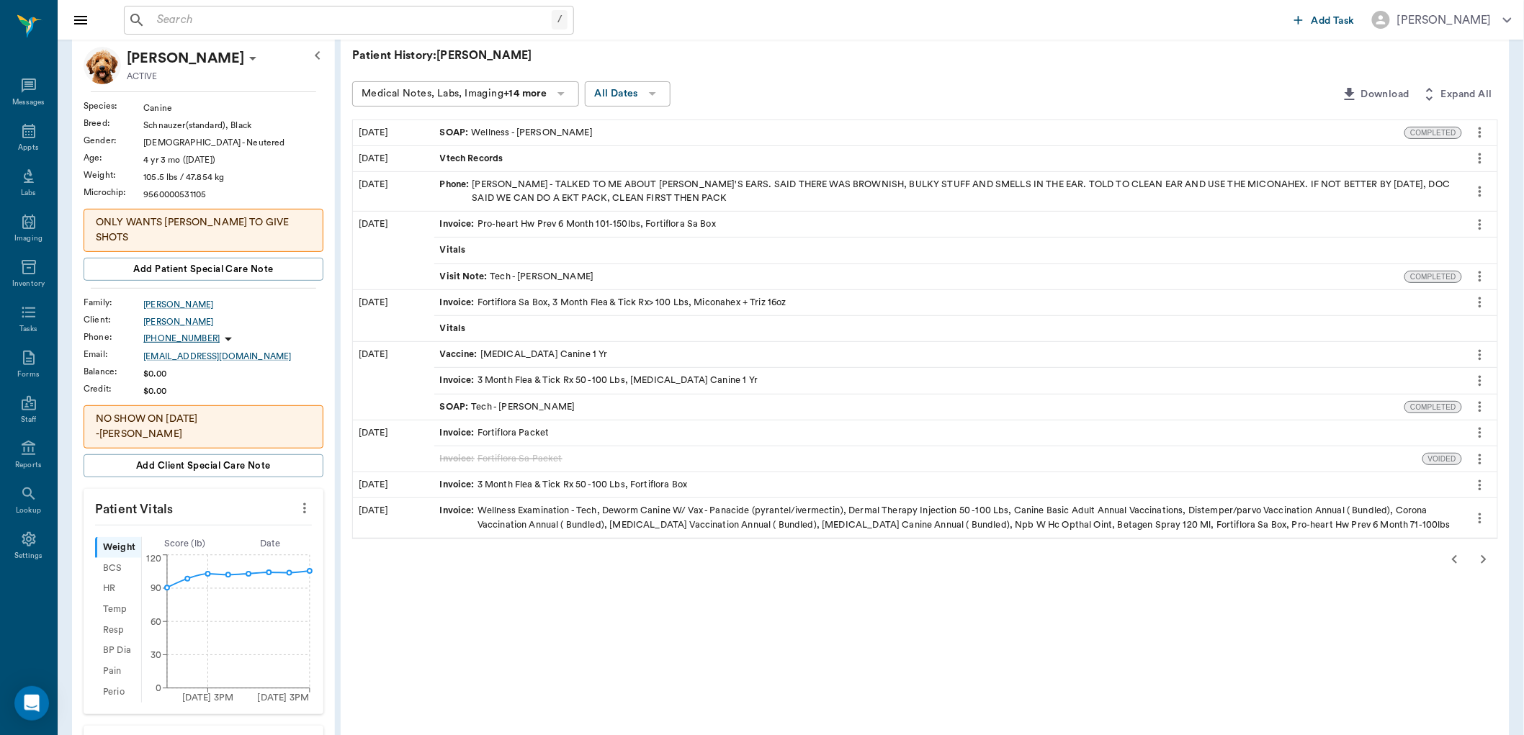
click at [486, 160] on span "Vtech Records" at bounding box center [473, 159] width 66 height 14
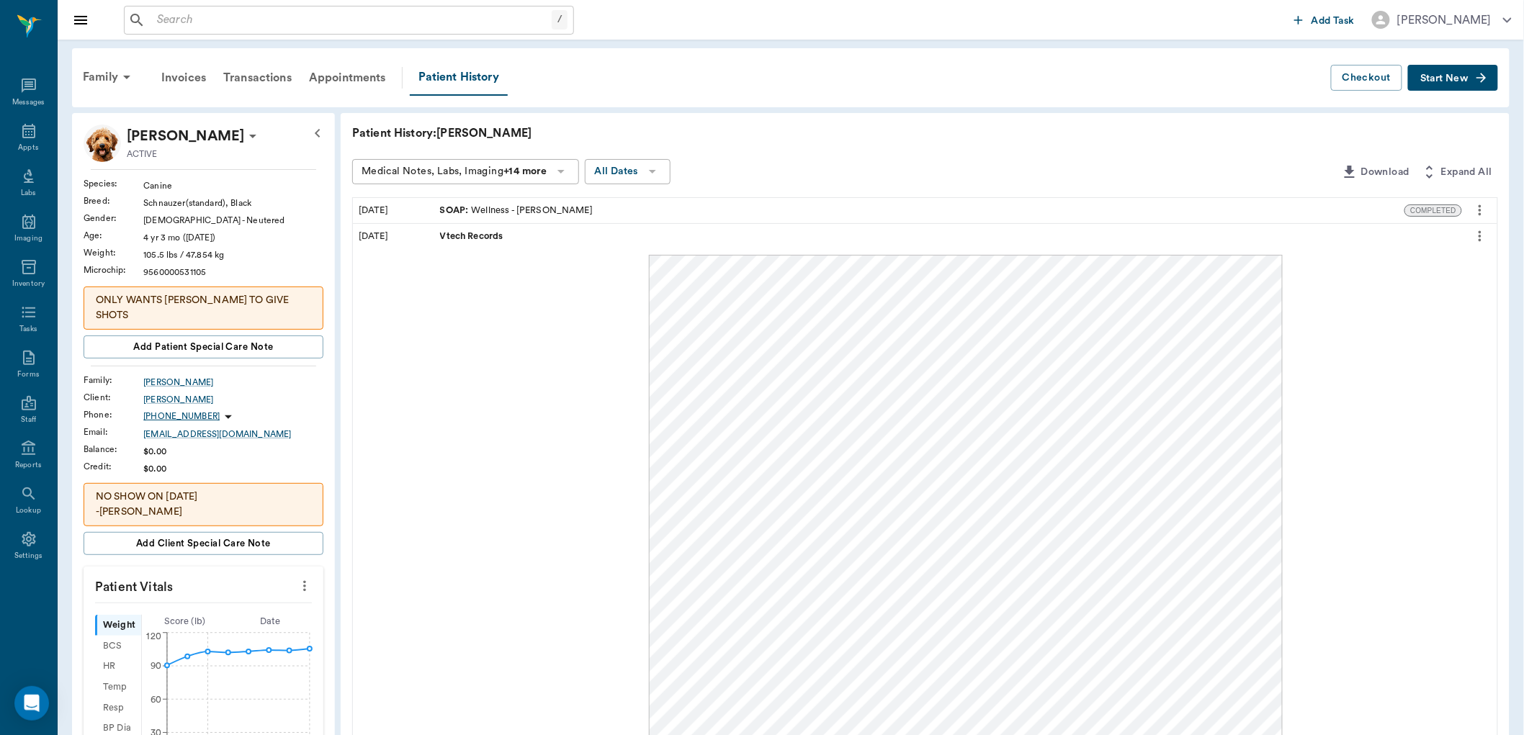
scroll to position [0, 0]
click at [539, 213] on div "SOAP : Wellness - [PERSON_NAME]" at bounding box center [516, 213] width 153 height 14
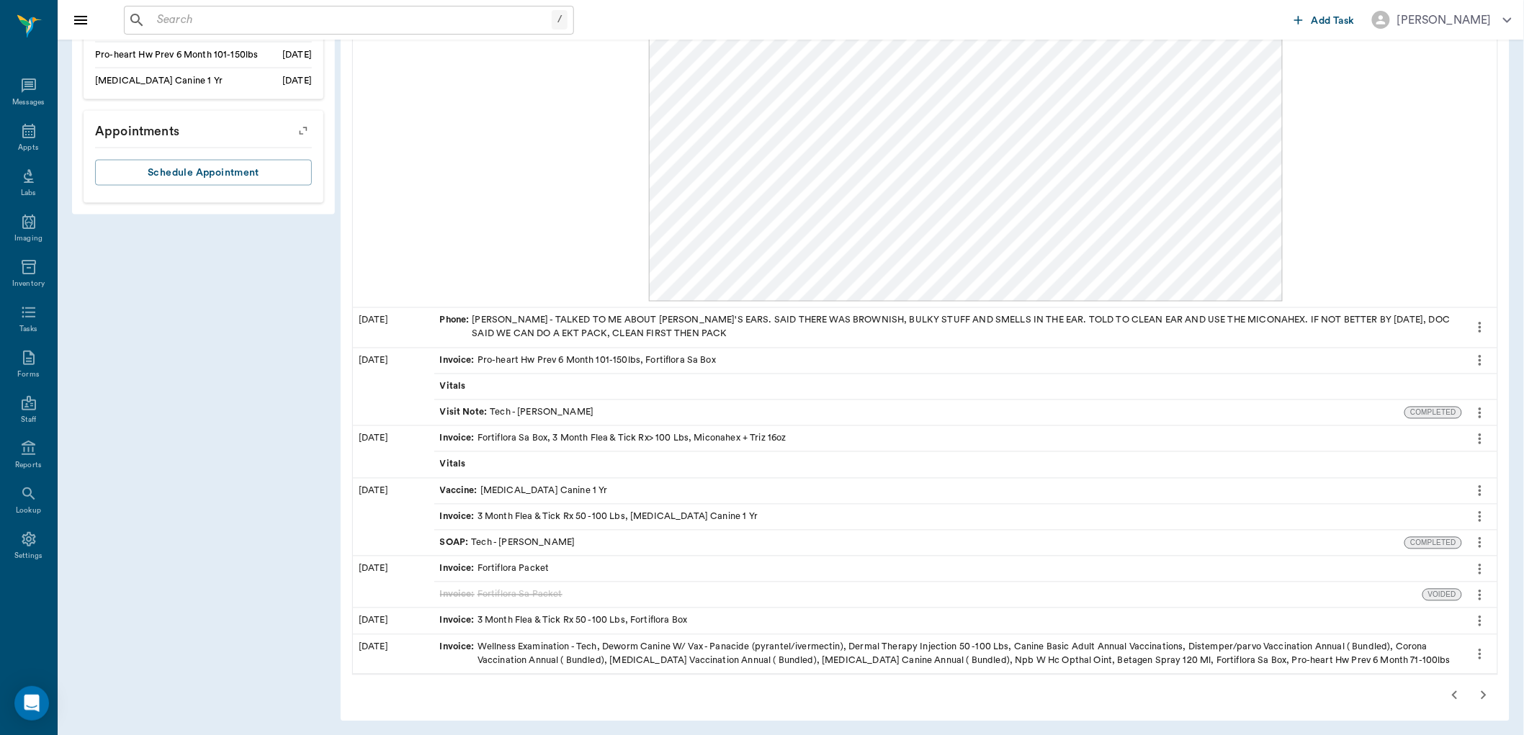
scroll to position [936, 0]
click at [1458, 696] on icon "button" at bounding box center [1454, 692] width 17 height 17
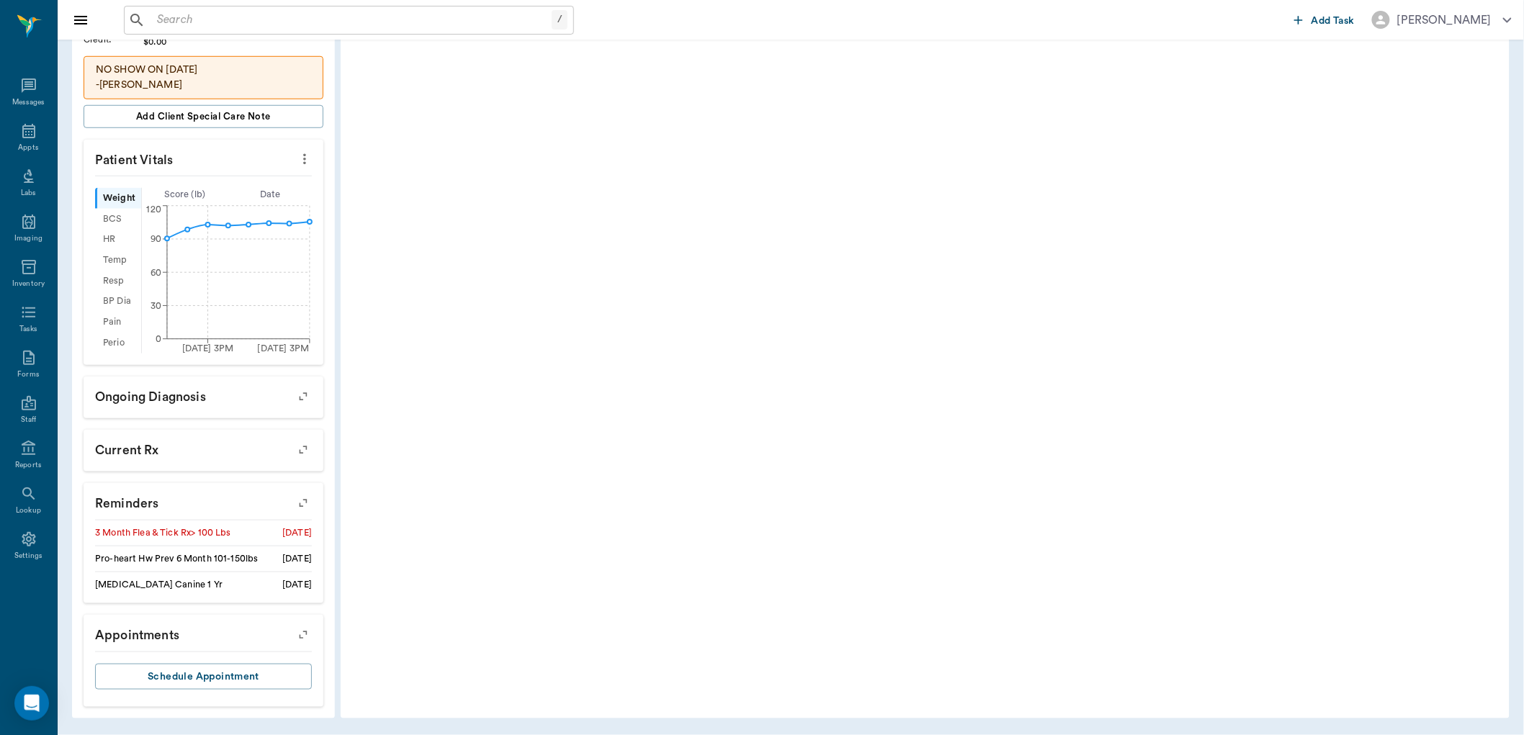
scroll to position [414, 0]
